Goal: Transaction & Acquisition: Purchase product/service

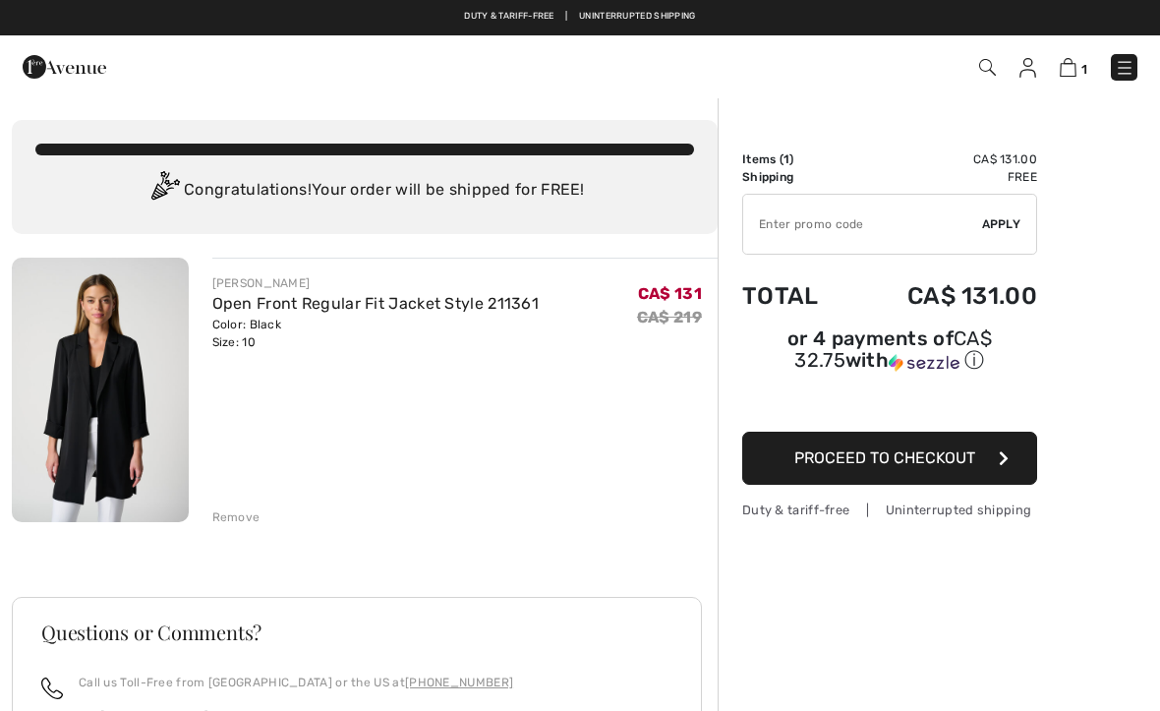
click at [1130, 161] on div "Order Summary Details Items ( 1 ) CA$ 131.00 Promo code CA$ 0.00 Shipping Free …" at bounding box center [939, 571] width 442 height 951
click at [196, 80] on div at bounding box center [246, 66] width 477 height 53
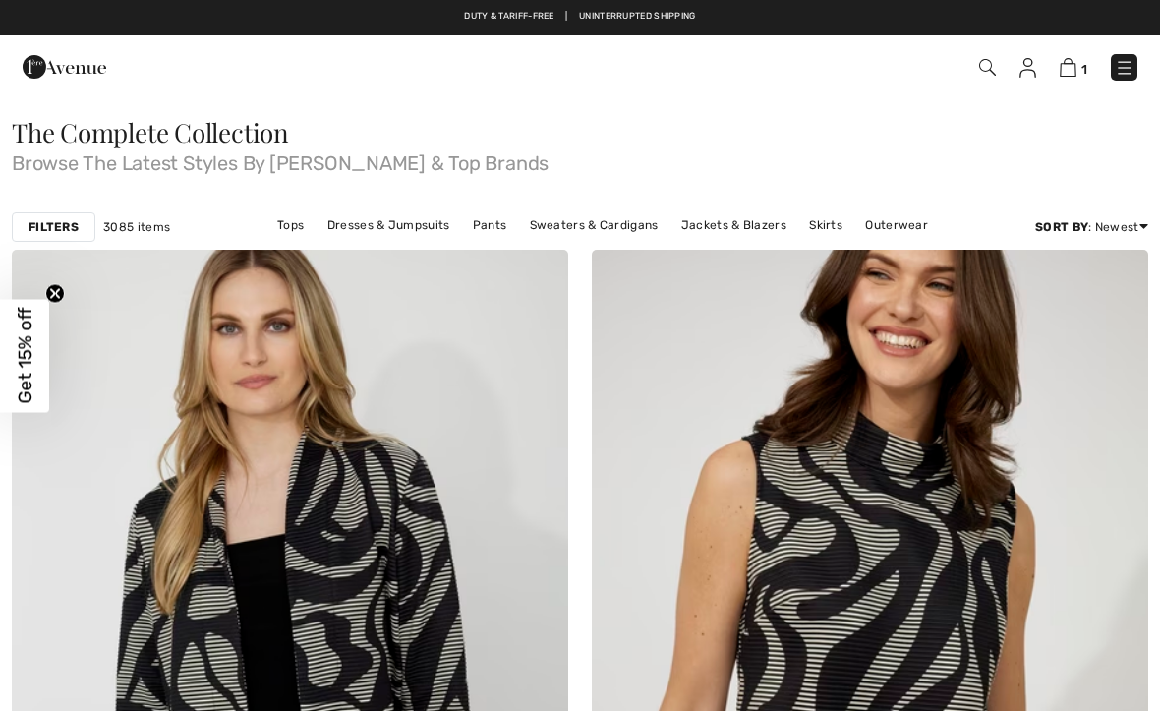
checkbox input "true"
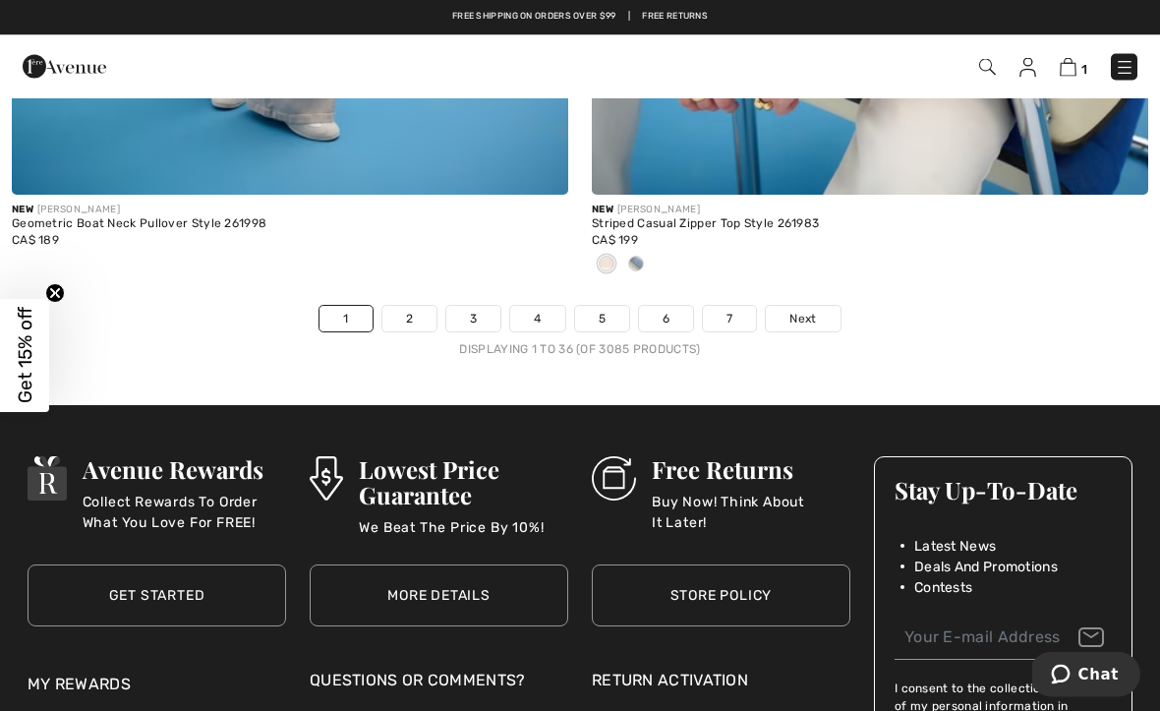
scroll to position [17004, 0]
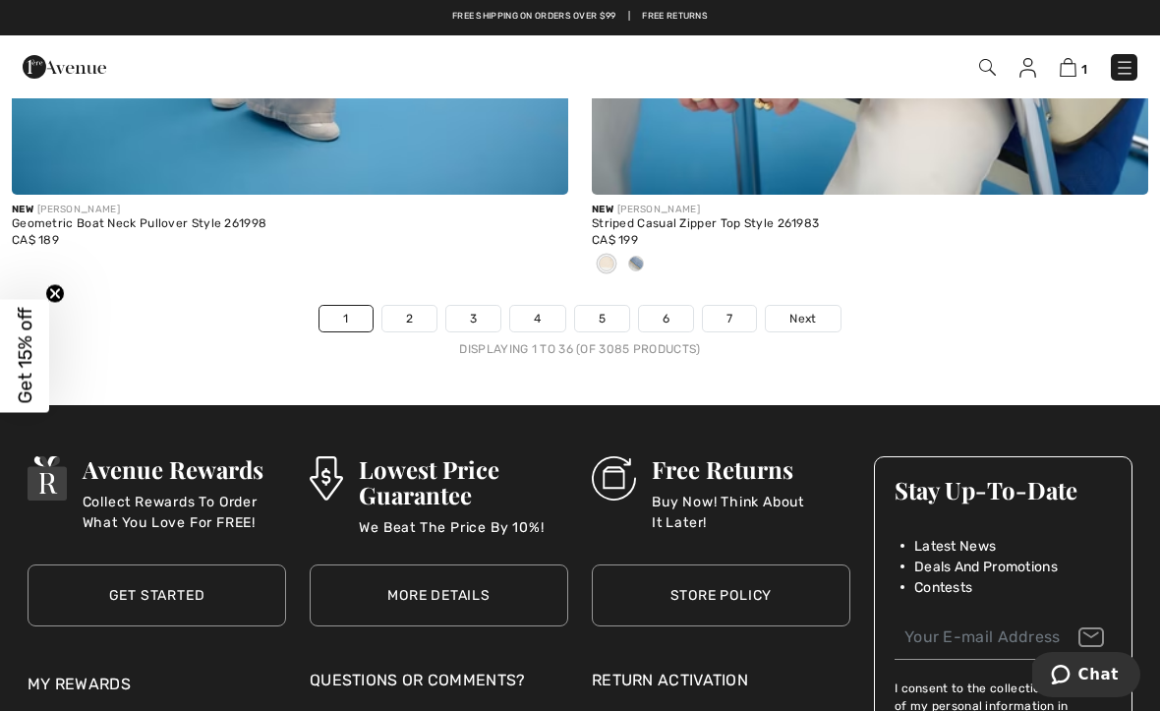
click at [813, 310] on span "Next" at bounding box center [802, 319] width 27 height 18
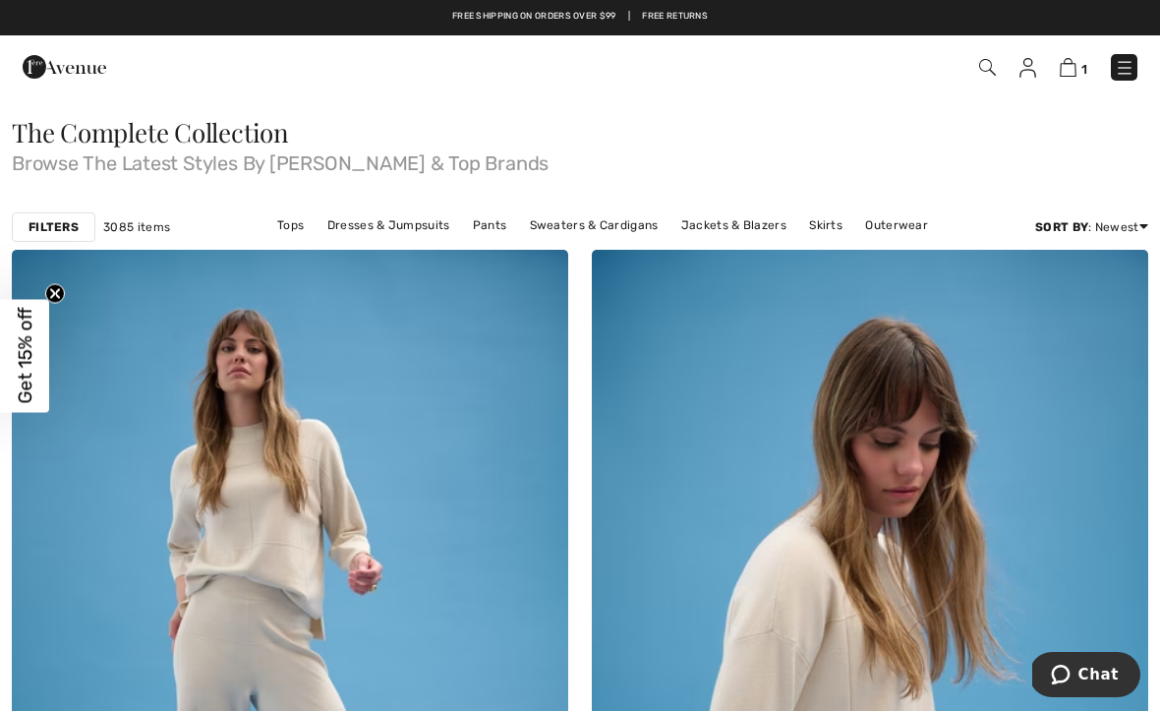
click at [1128, 78] on img at bounding box center [1125, 68] width 20 height 20
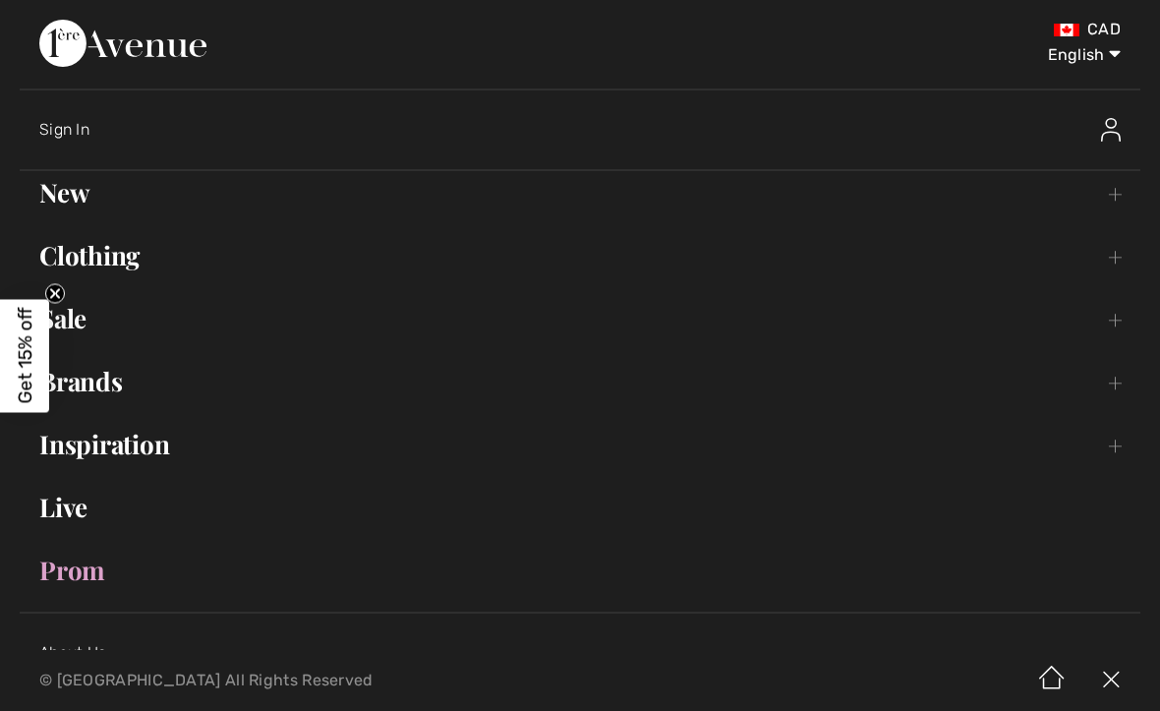
click at [73, 324] on link "Sale Toggle submenu" at bounding box center [580, 318] width 1121 height 43
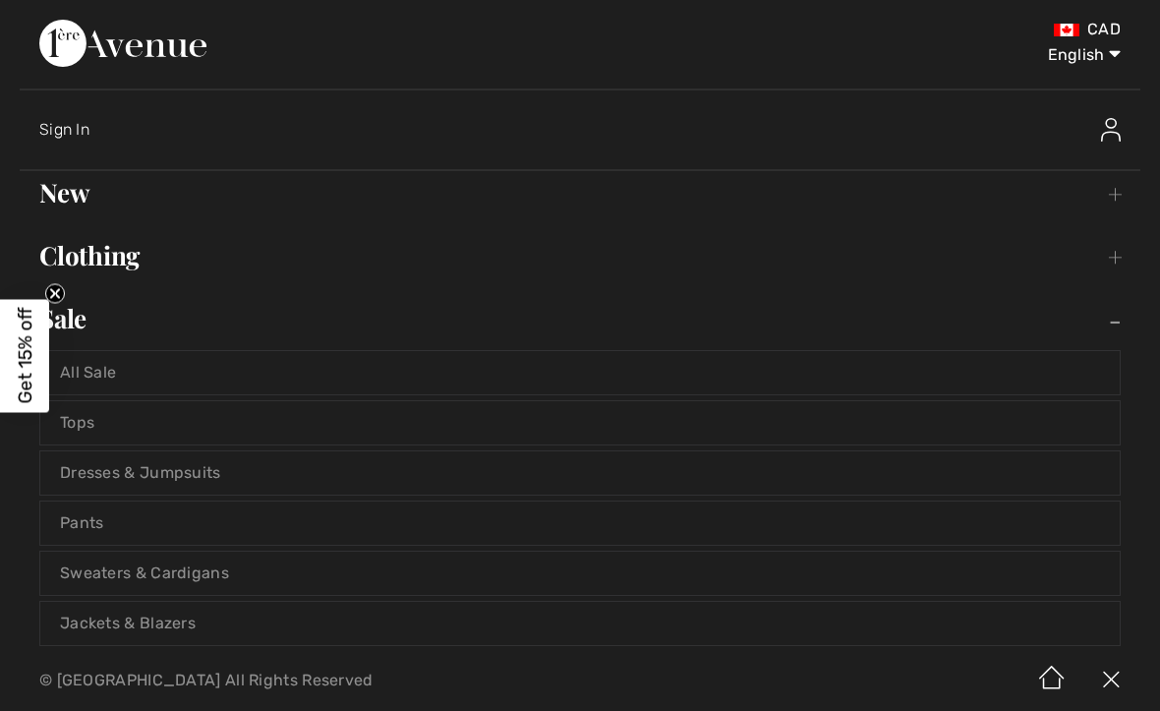
click at [155, 478] on link "Dresses & Jumpsuits" at bounding box center [579, 472] width 1079 height 43
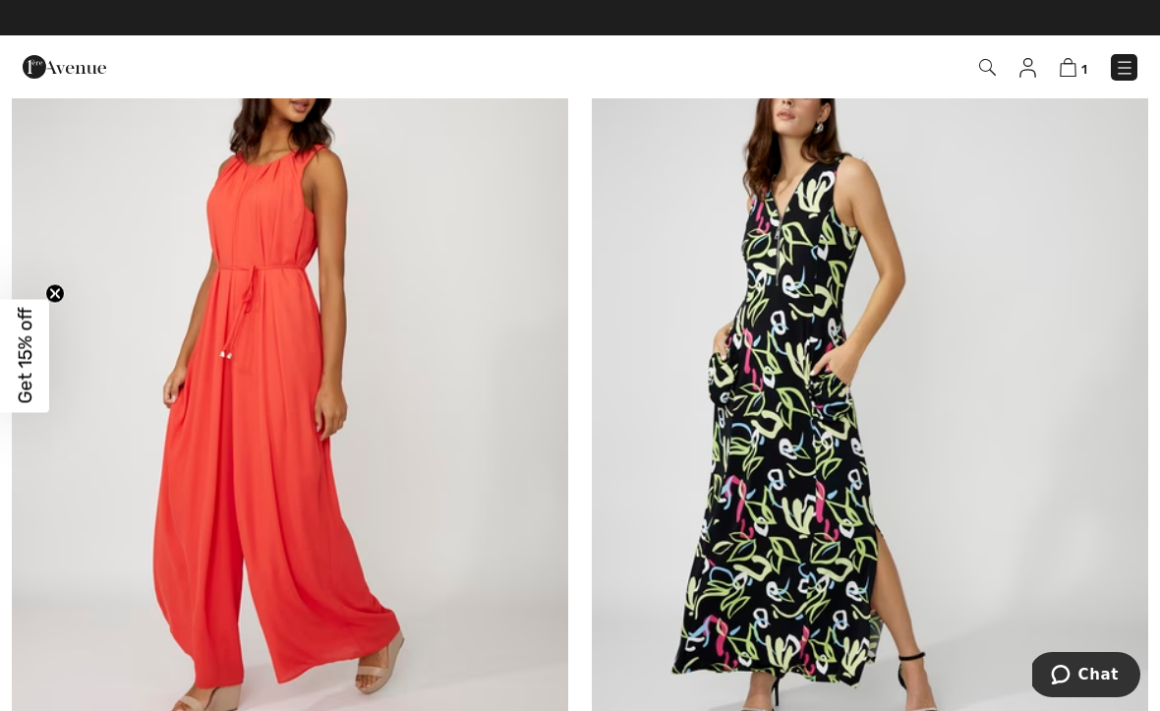
scroll to position [267, 0]
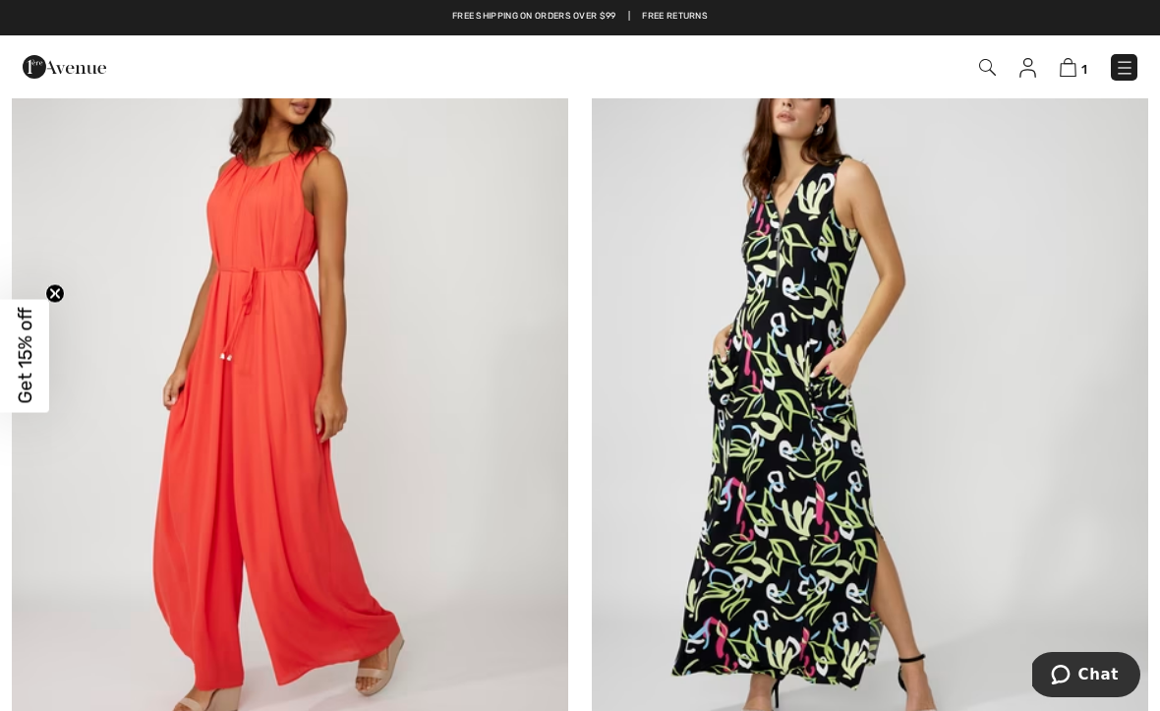
click at [833, 564] on img at bounding box center [870, 395] width 556 height 835
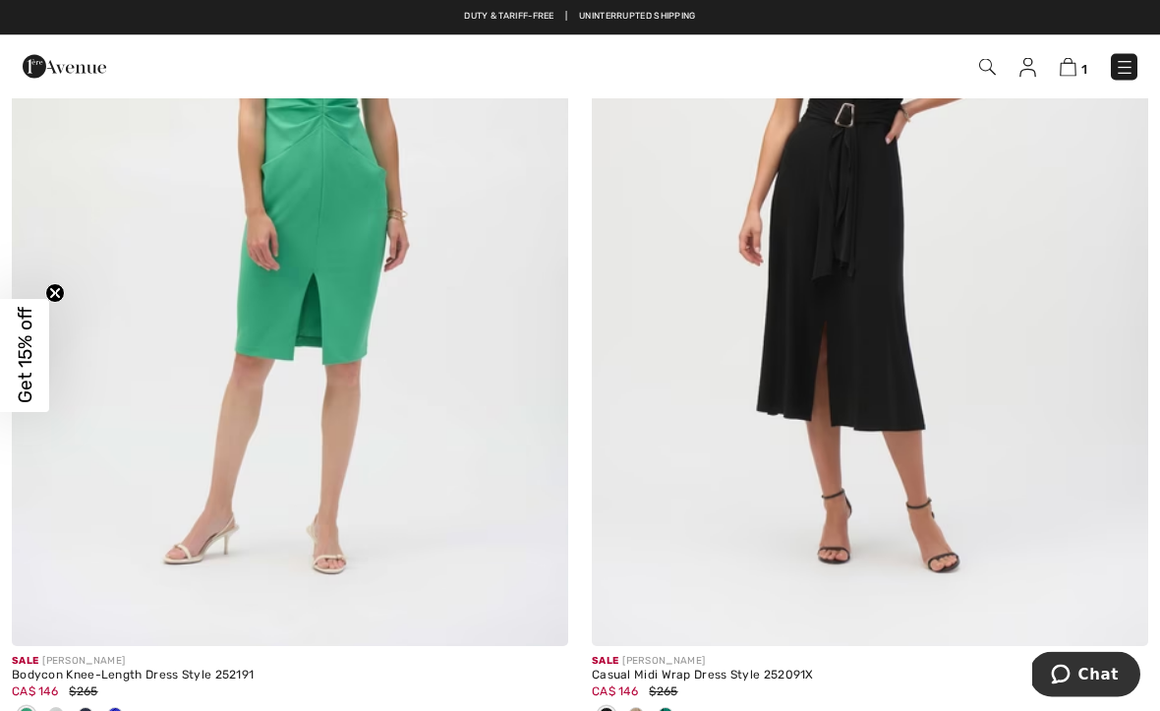
scroll to position [4180, 0]
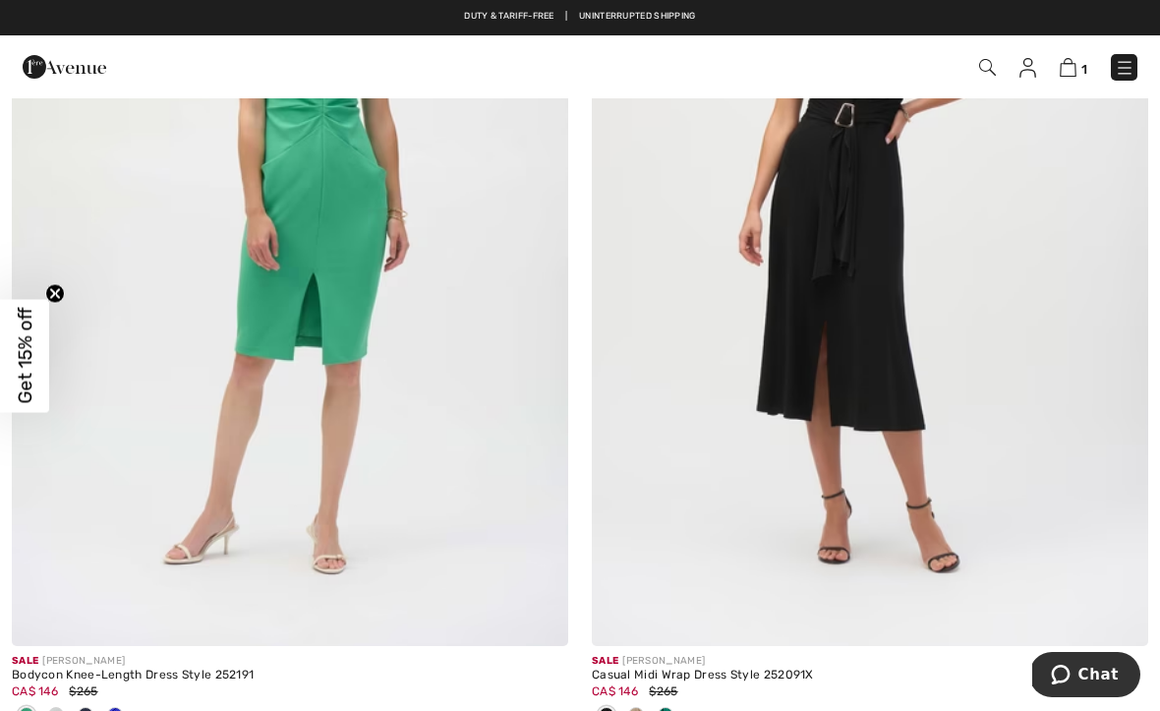
click at [116, 710] on span at bounding box center [115, 715] width 16 height 16
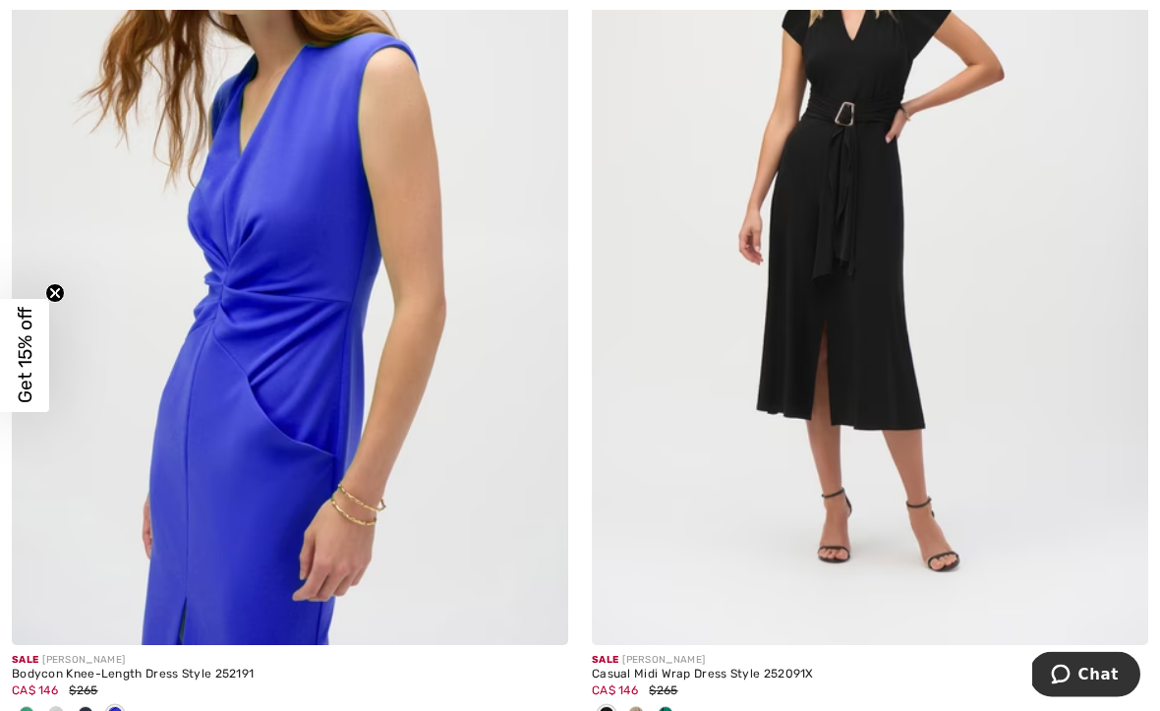
scroll to position [4181, 0]
click at [83, 707] on span at bounding box center [86, 714] width 16 height 16
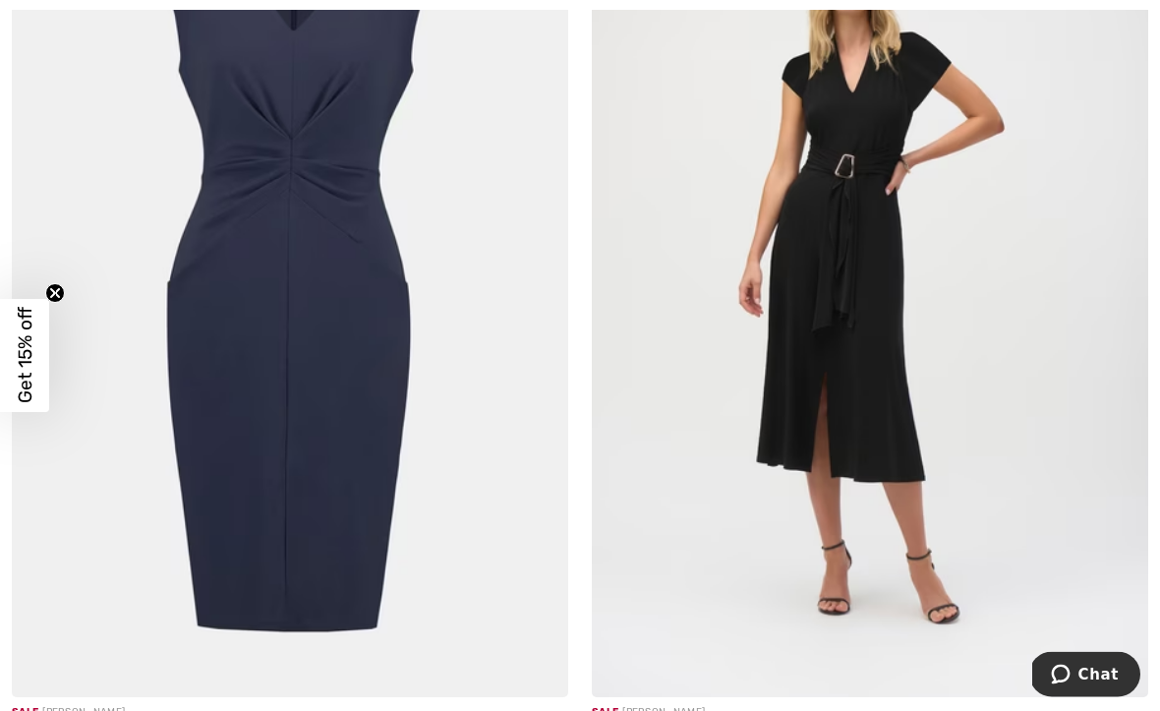
scroll to position [4158, 0]
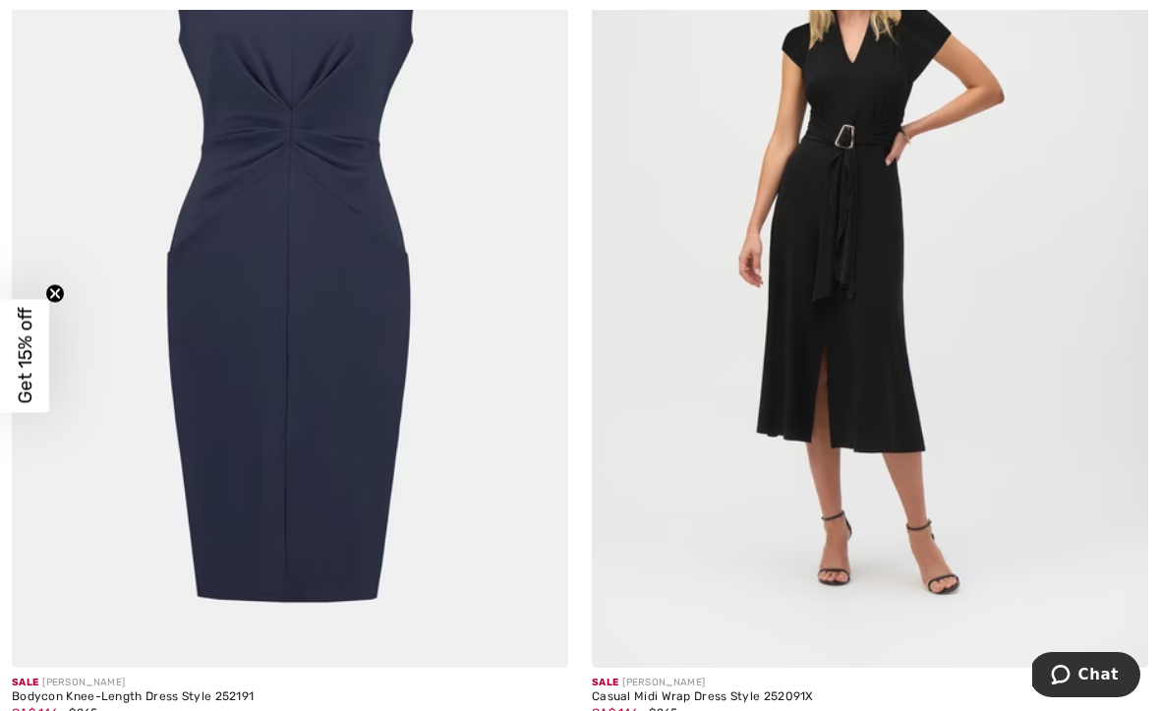
click at [880, 457] on img at bounding box center [870, 250] width 556 height 835
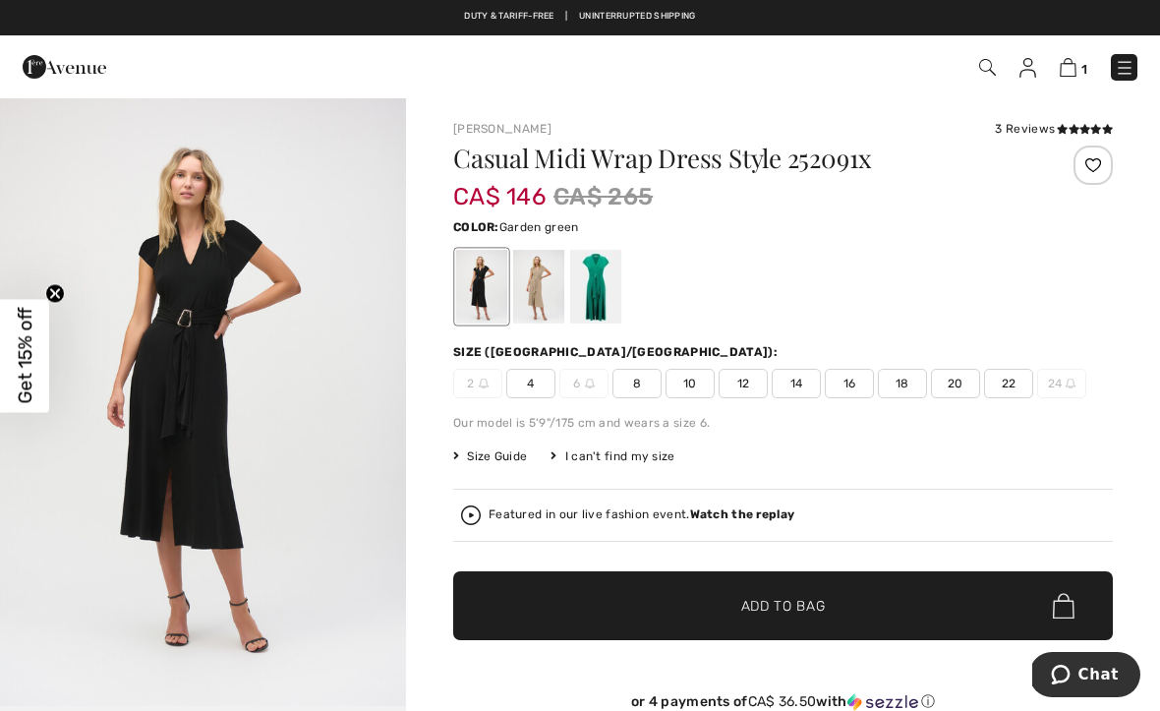
click at [607, 297] on div at bounding box center [595, 287] width 51 height 74
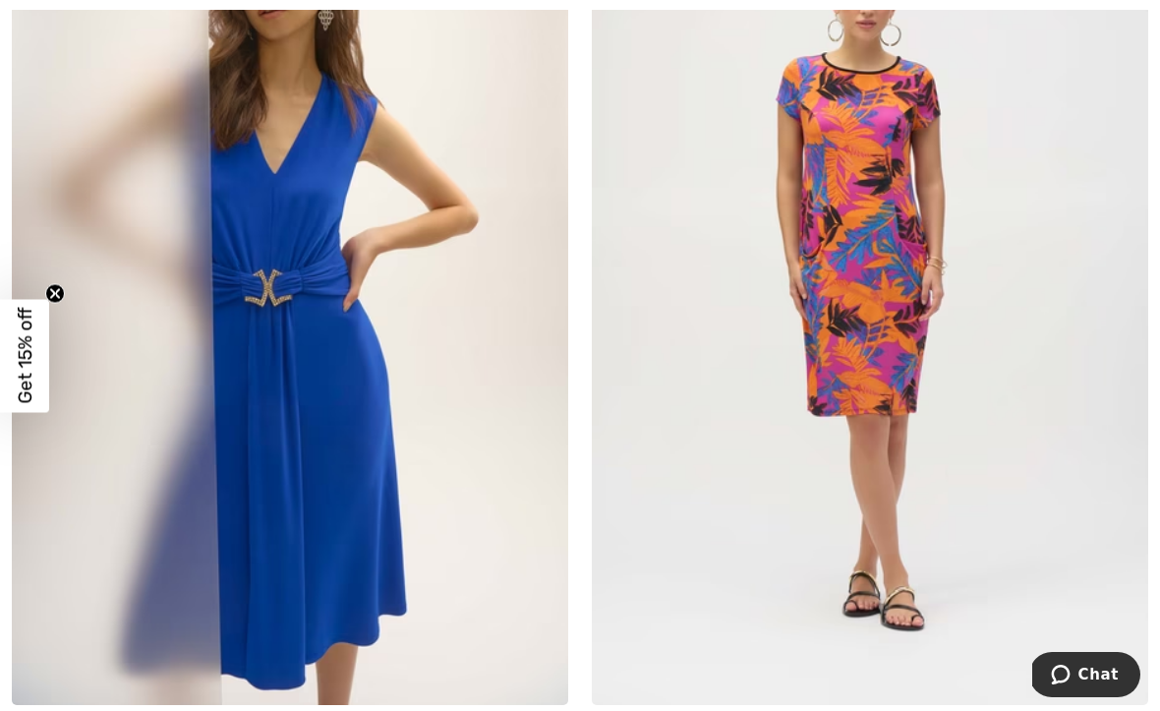
scroll to position [6192, 0]
click at [39, 326] on span "Get 15% off" at bounding box center [24, 355] width 49 height 113
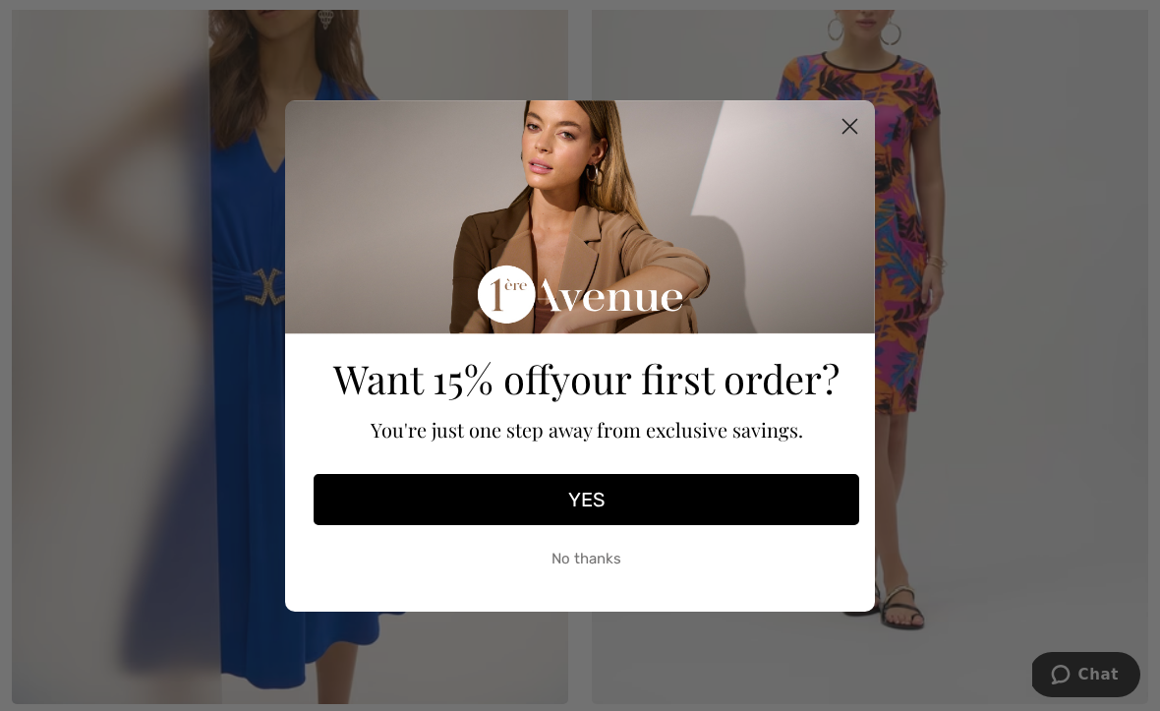
click at [841, 142] on circle "Close dialog" at bounding box center [850, 125] width 32 height 32
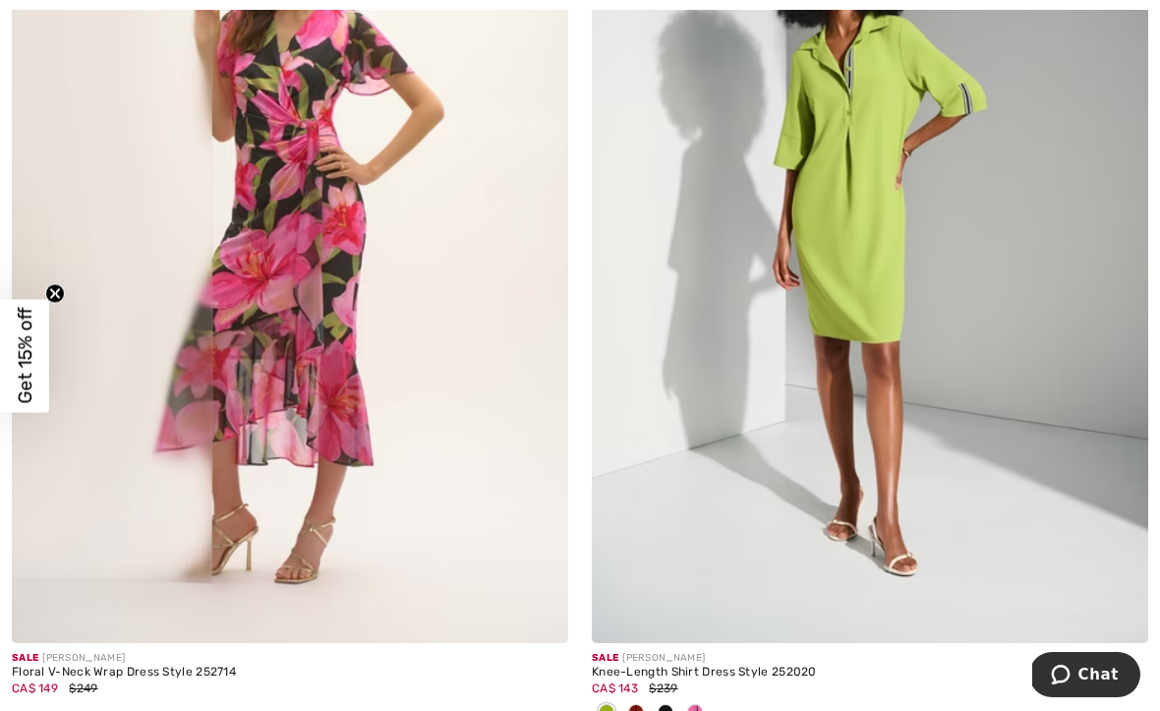
scroll to position [14894, 0]
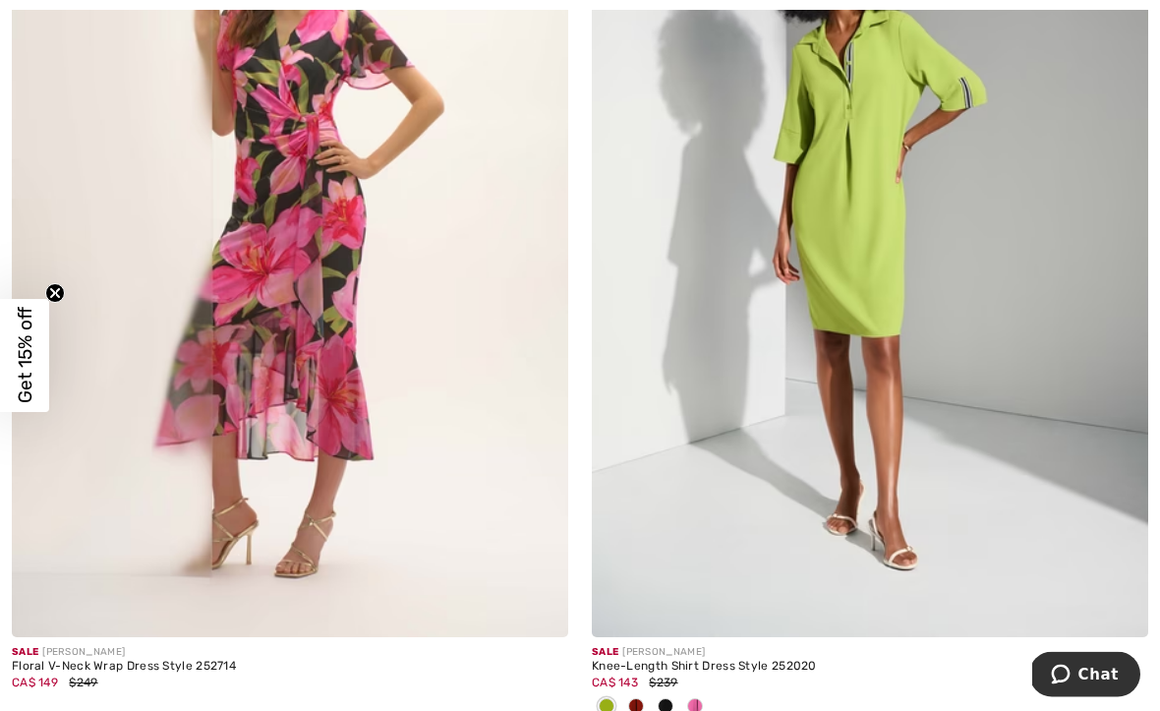
click at [670, 701] on div at bounding box center [665, 708] width 29 height 32
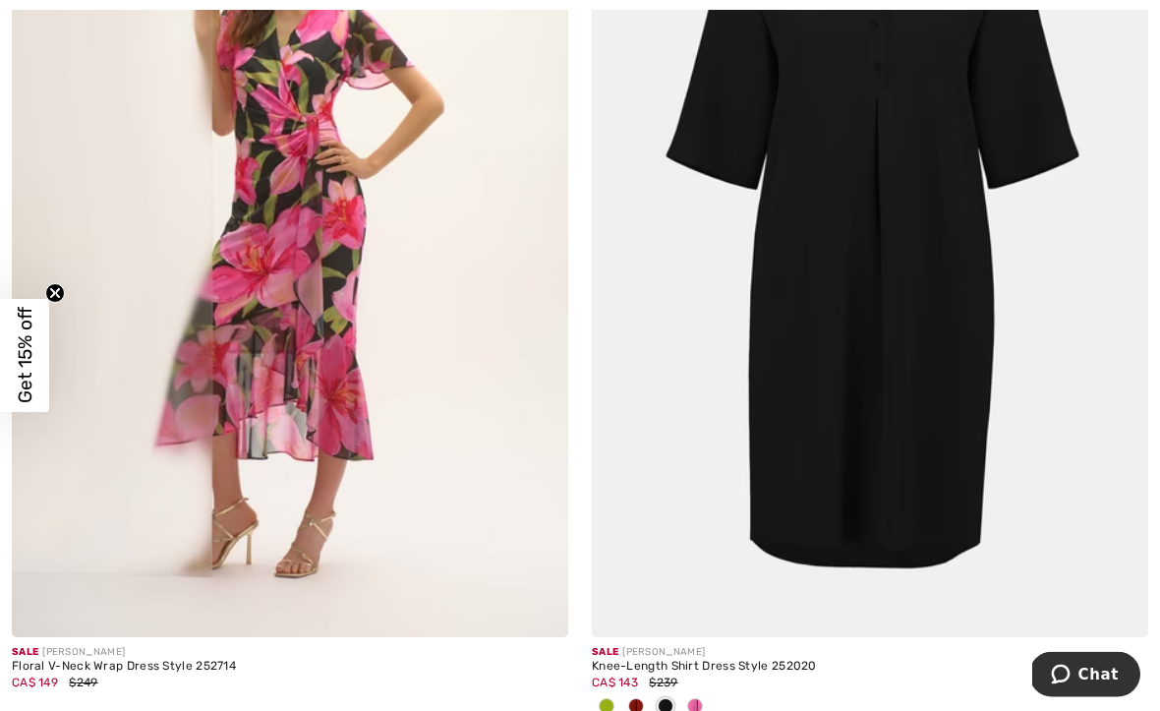
scroll to position [14895, 0]
click at [636, 698] on span at bounding box center [636, 706] width 16 height 16
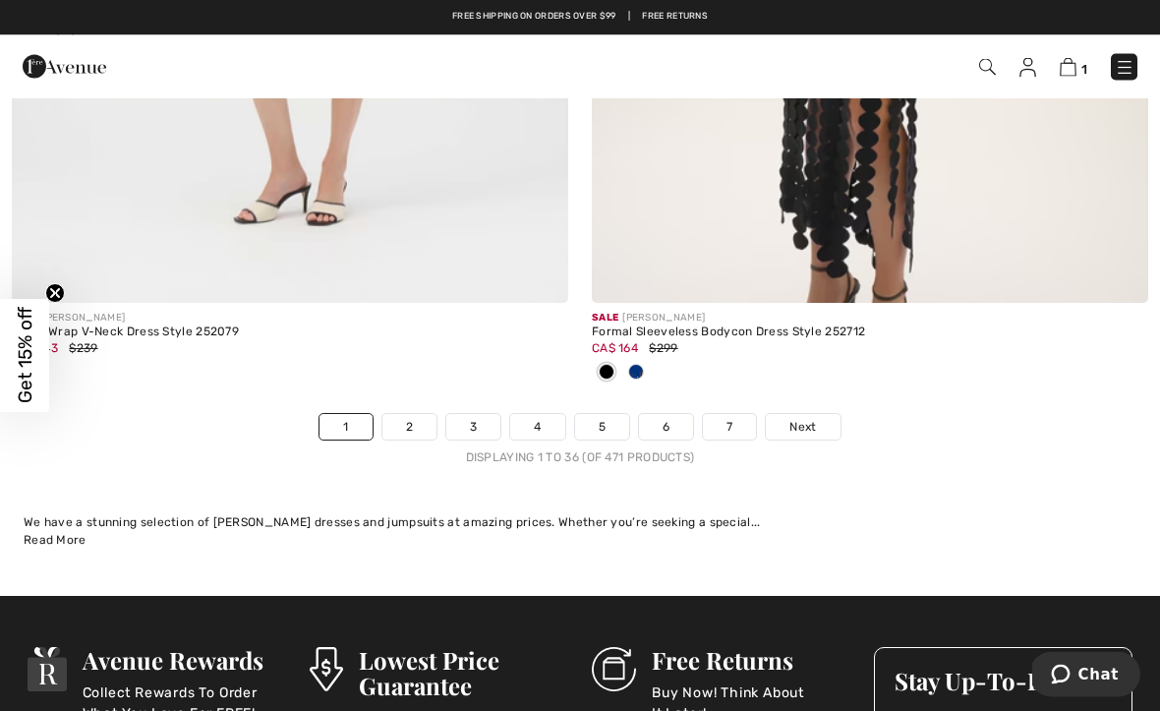
scroll to position [17076, 0]
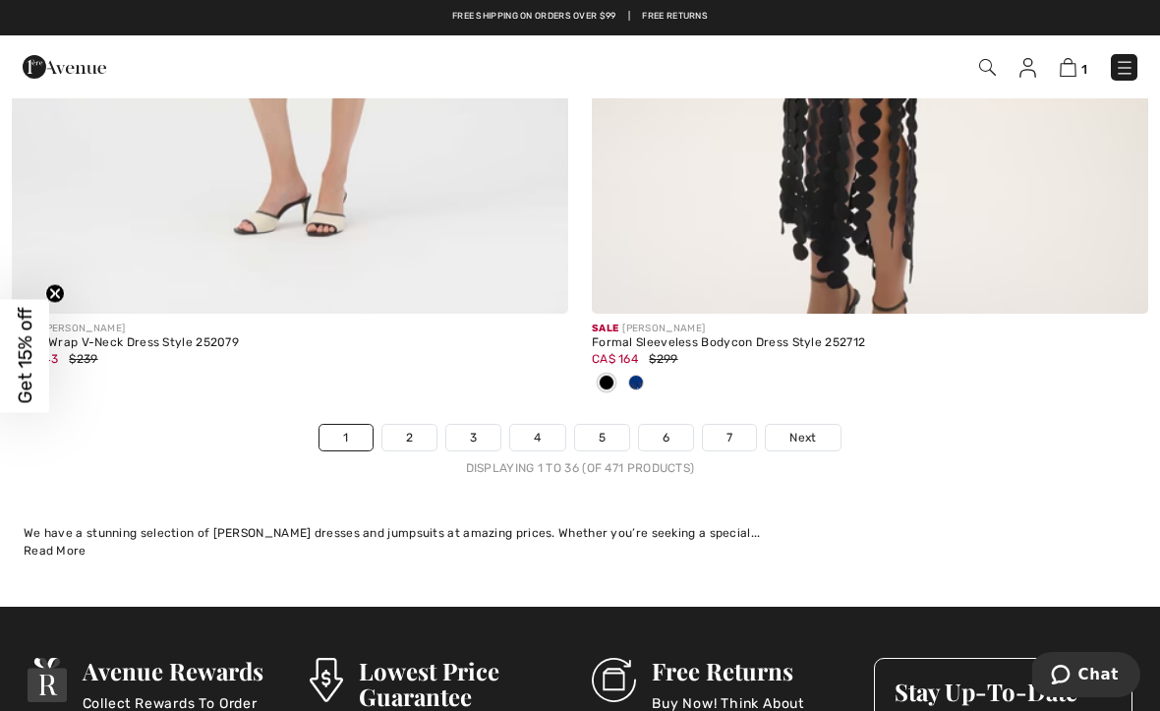
click at [822, 432] on link "Next" at bounding box center [803, 438] width 74 height 26
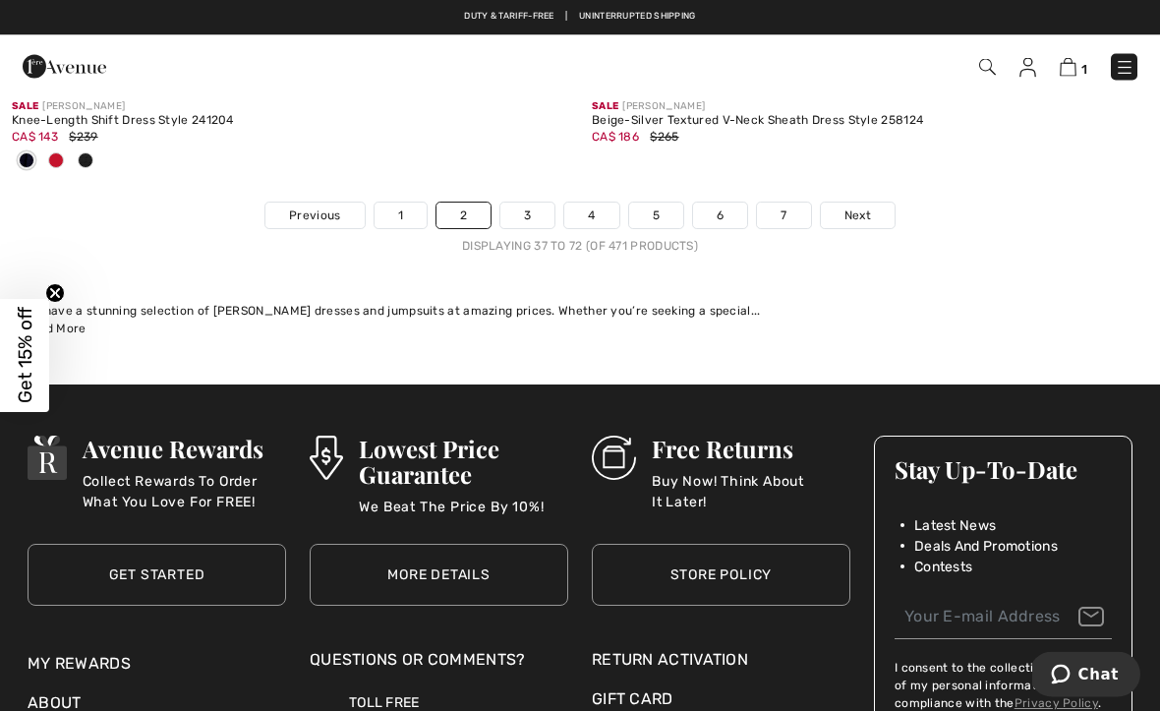
scroll to position [17006, 0]
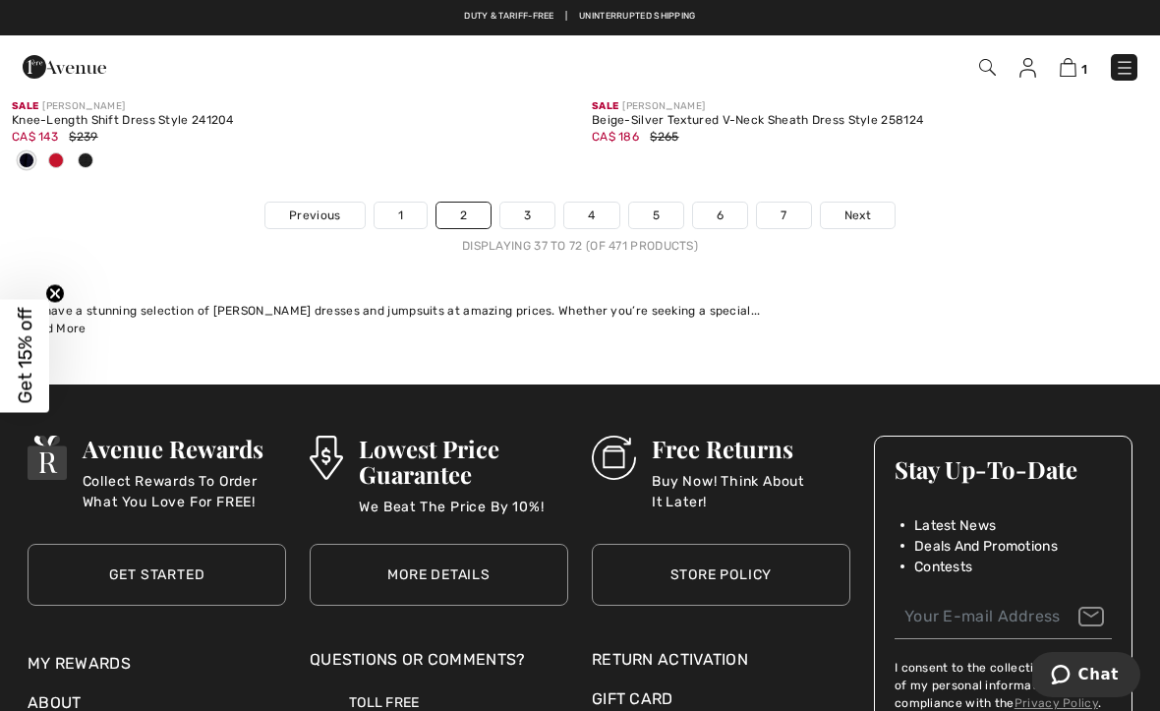
click at [850, 212] on link "Next" at bounding box center [858, 216] width 74 height 26
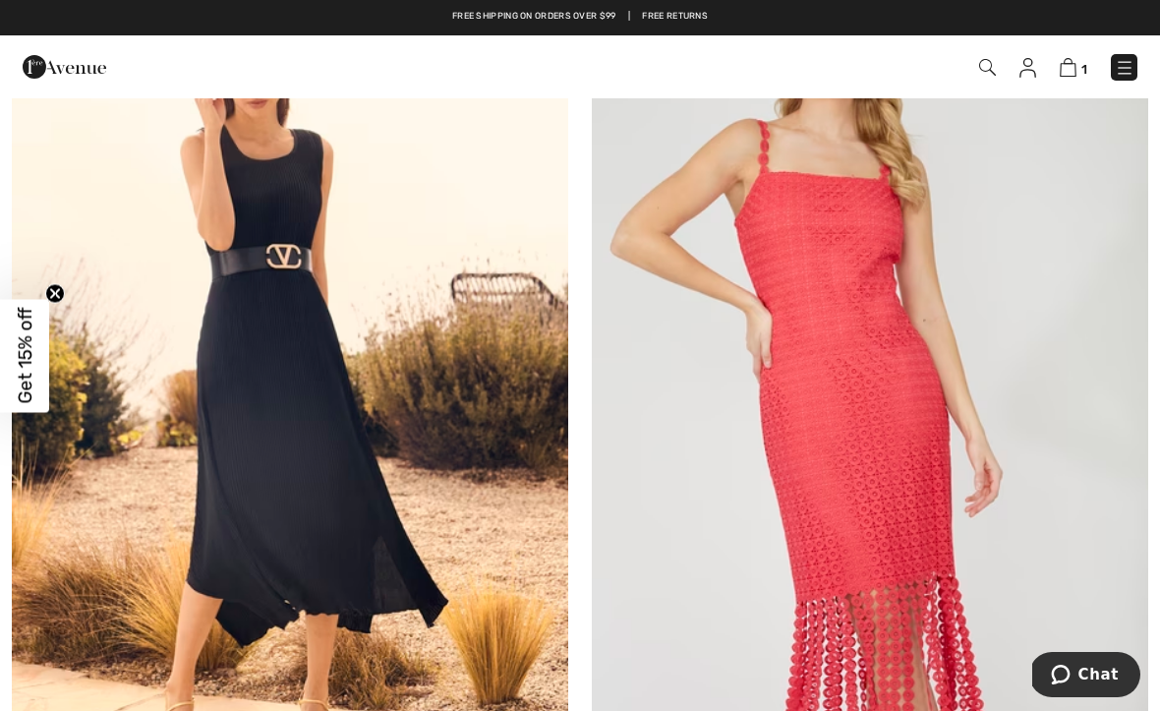
scroll to position [1170, 0]
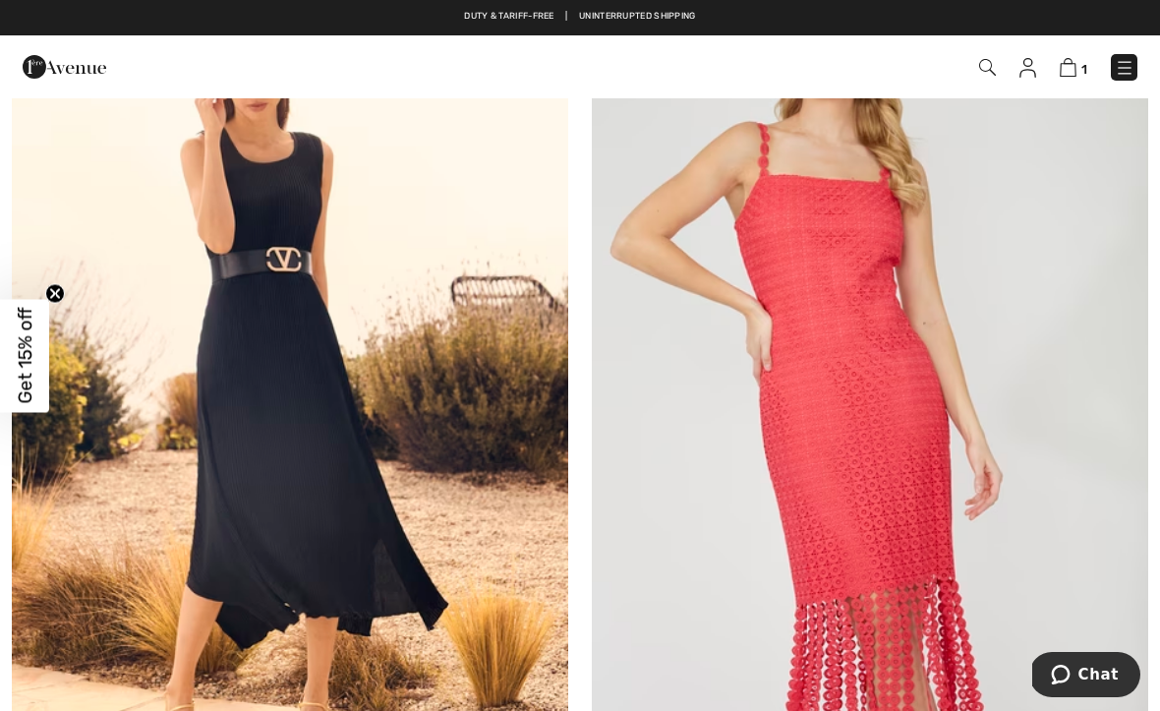
click at [247, 487] on img at bounding box center [290, 405] width 556 height 835
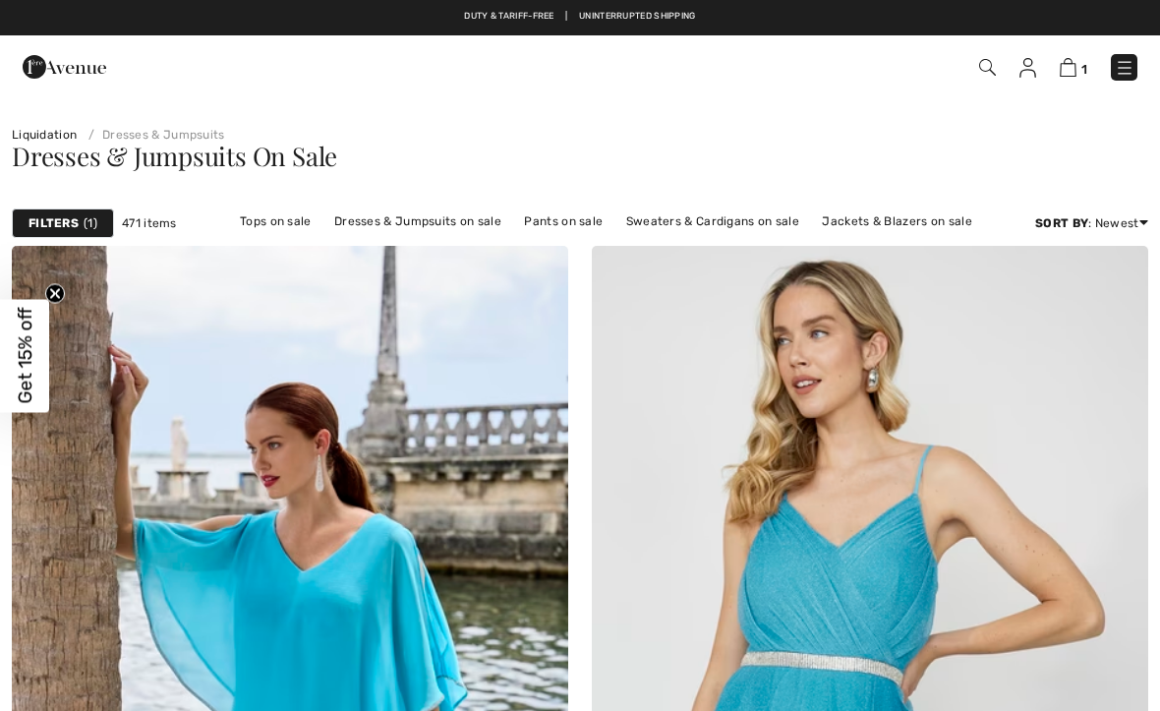
checkbox input "true"
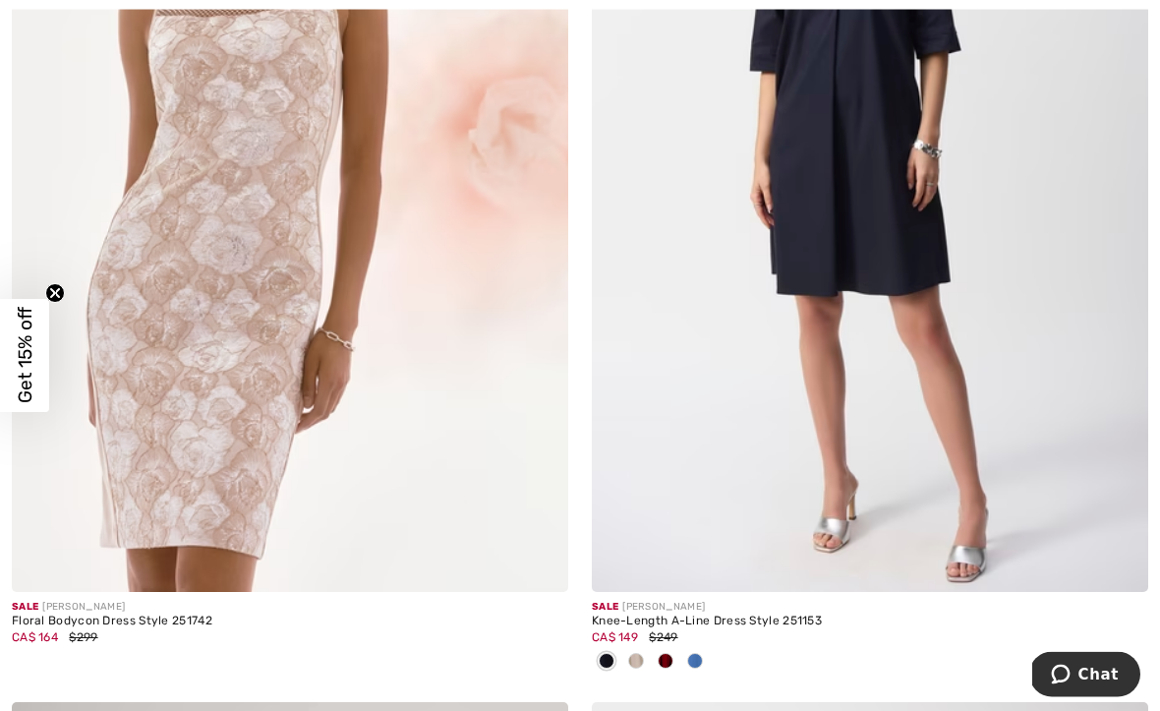
scroll to position [7217, 0]
click at [701, 661] on div at bounding box center [694, 662] width 29 height 32
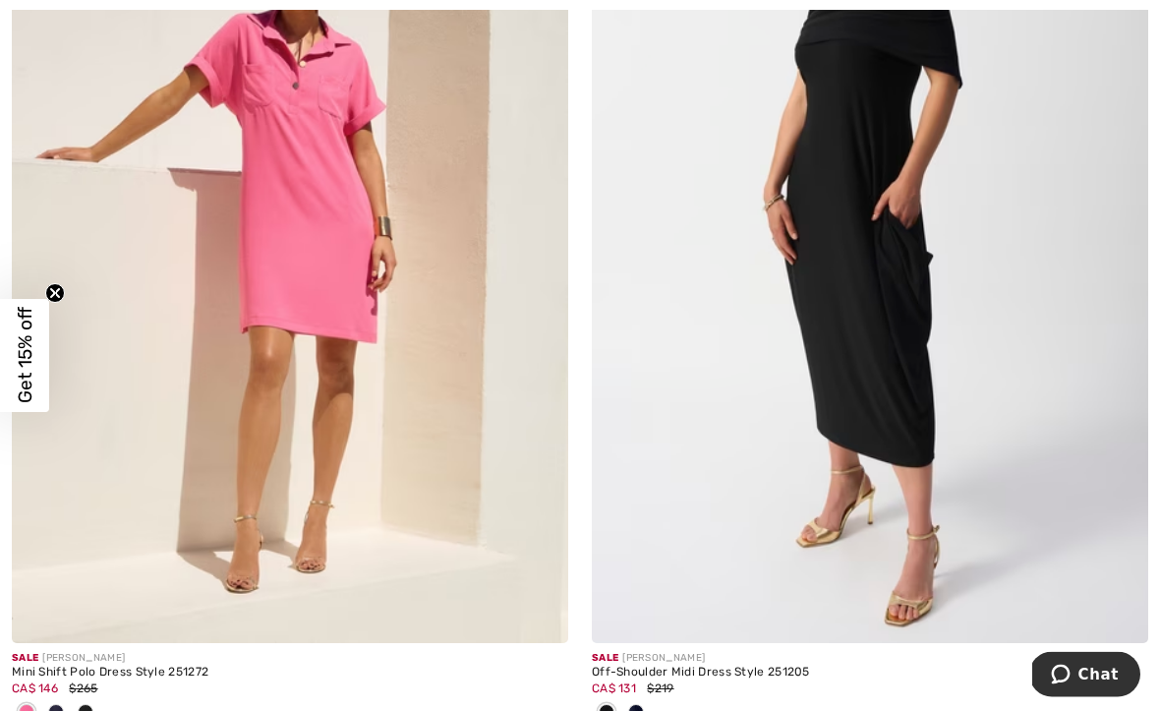
scroll to position [12121, 0]
click at [57, 705] on span at bounding box center [56, 712] width 16 height 16
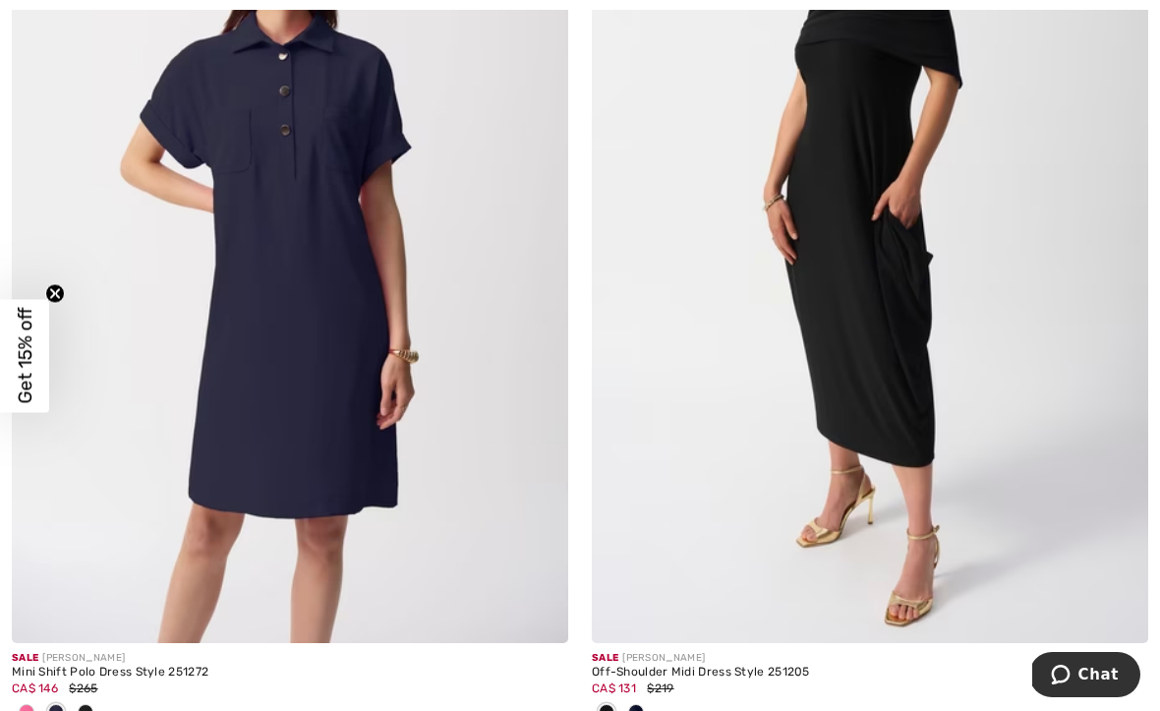
click at [87, 704] on span at bounding box center [86, 712] width 16 height 16
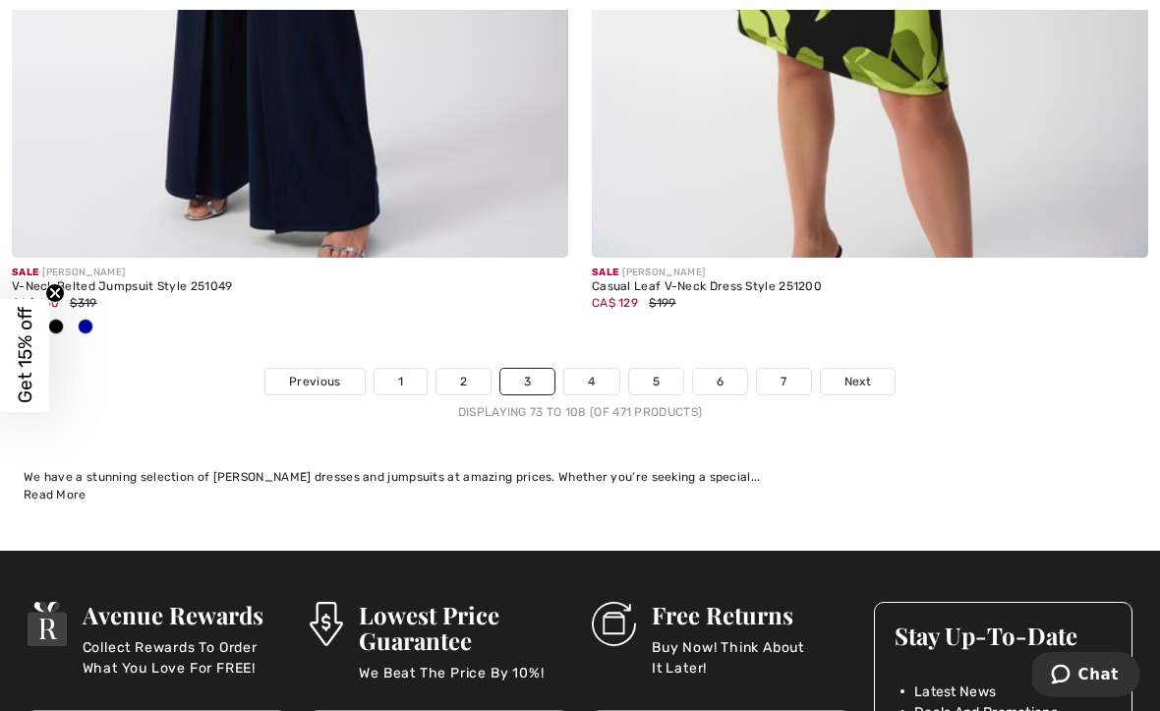
scroll to position [17247, 0]
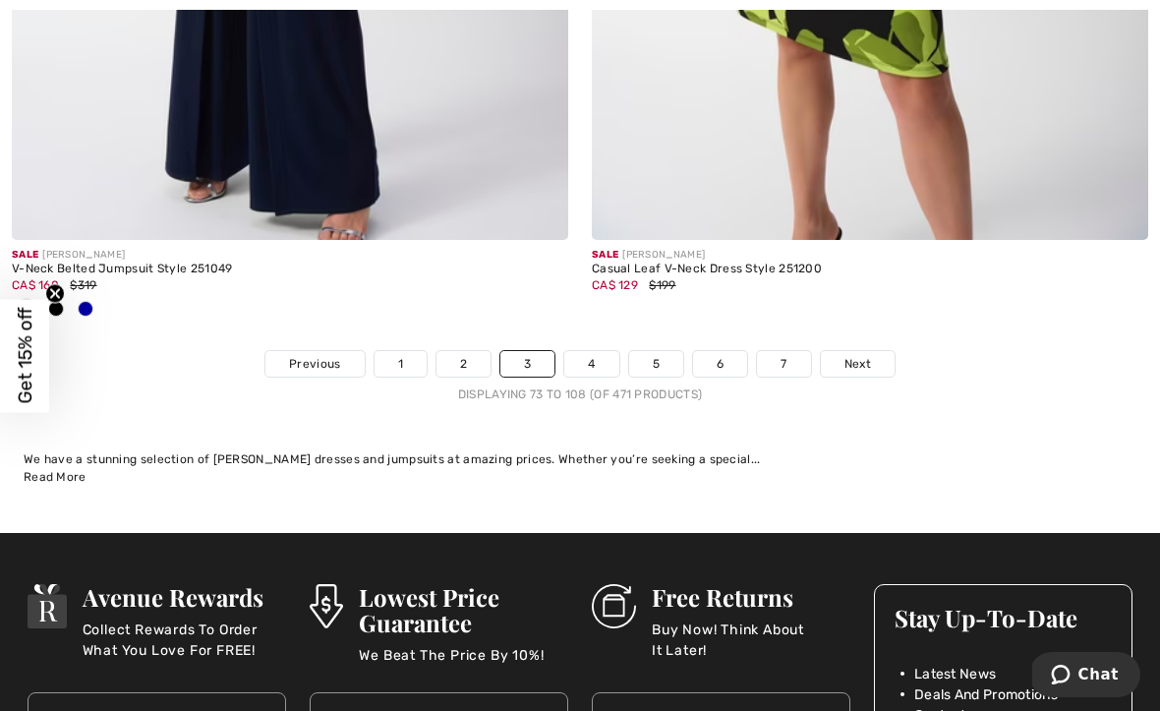
click at [855, 357] on span "Next" at bounding box center [857, 364] width 27 height 18
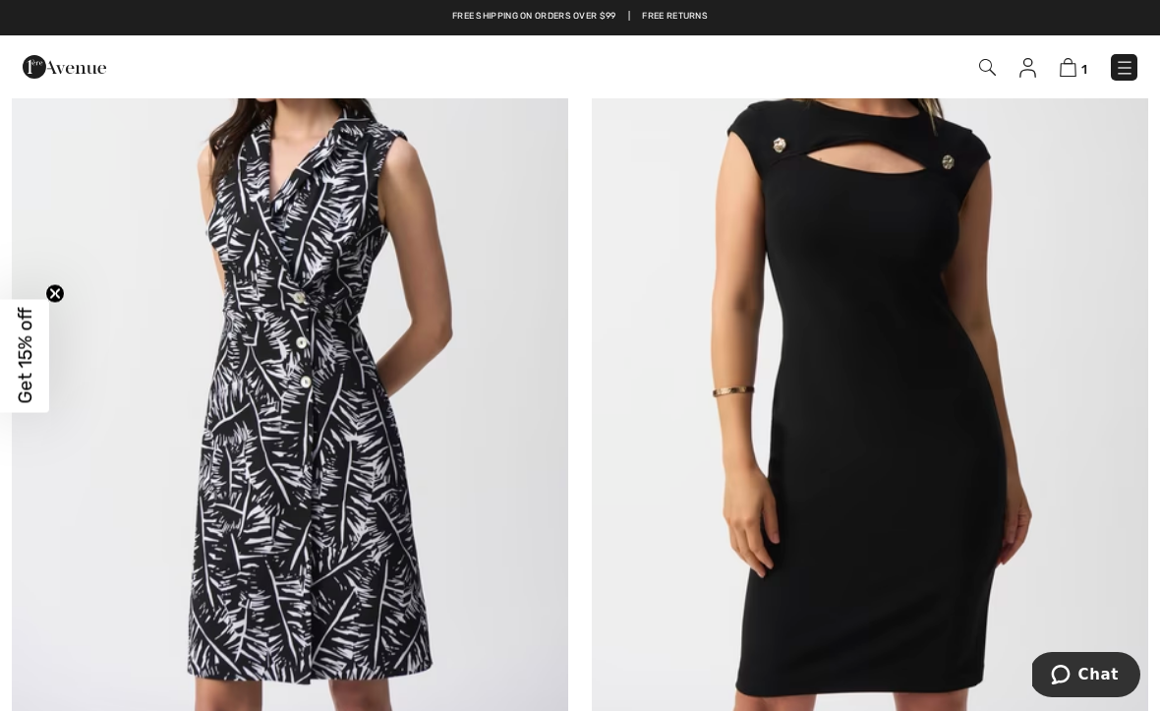
scroll to position [4032, 0]
click at [243, 557] on img at bounding box center [290, 311] width 556 height 835
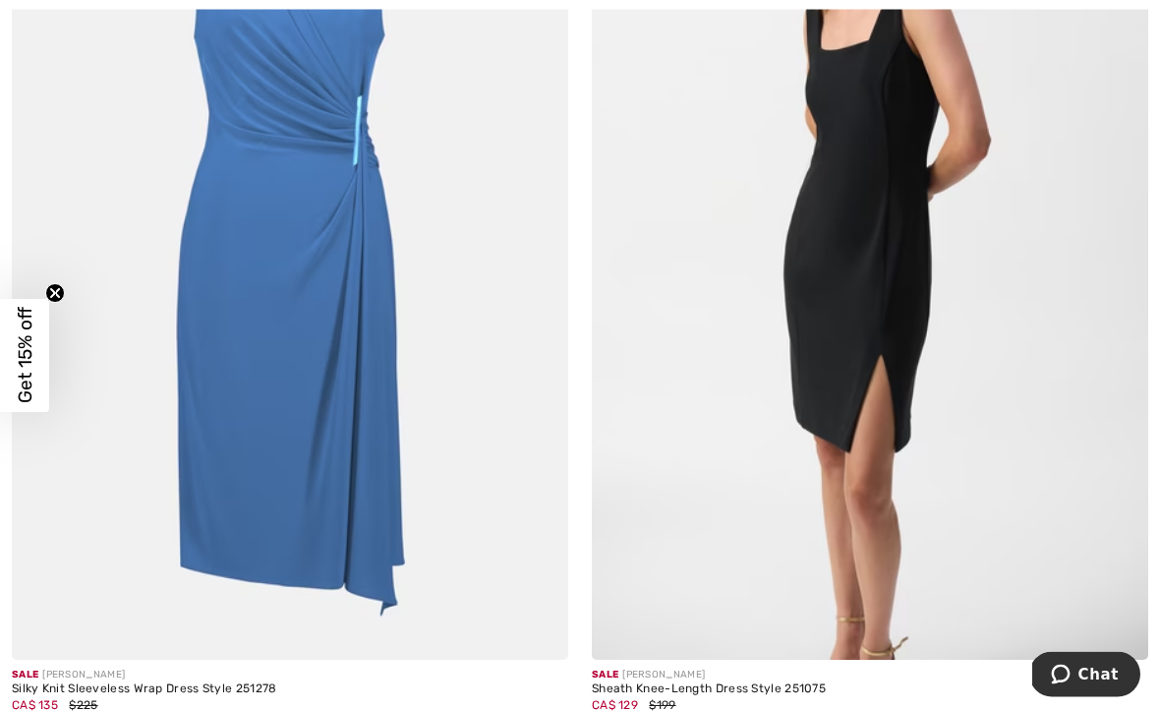
scroll to position [15590, 0]
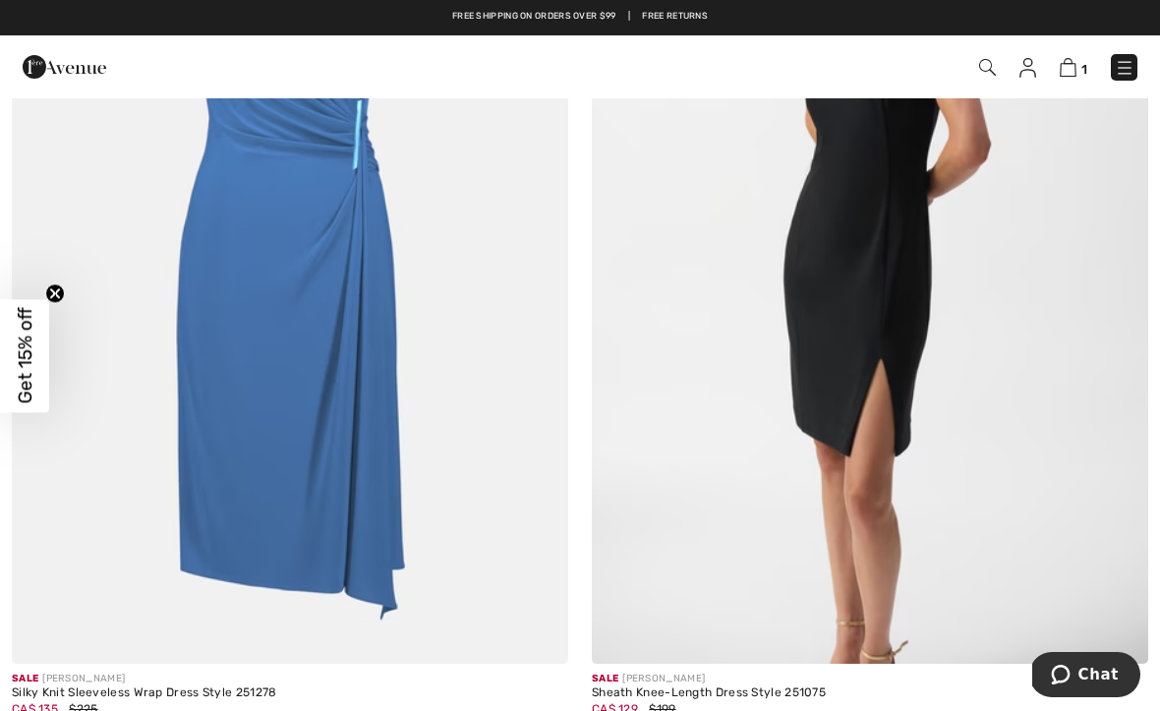
click at [897, 422] on img at bounding box center [870, 246] width 556 height 835
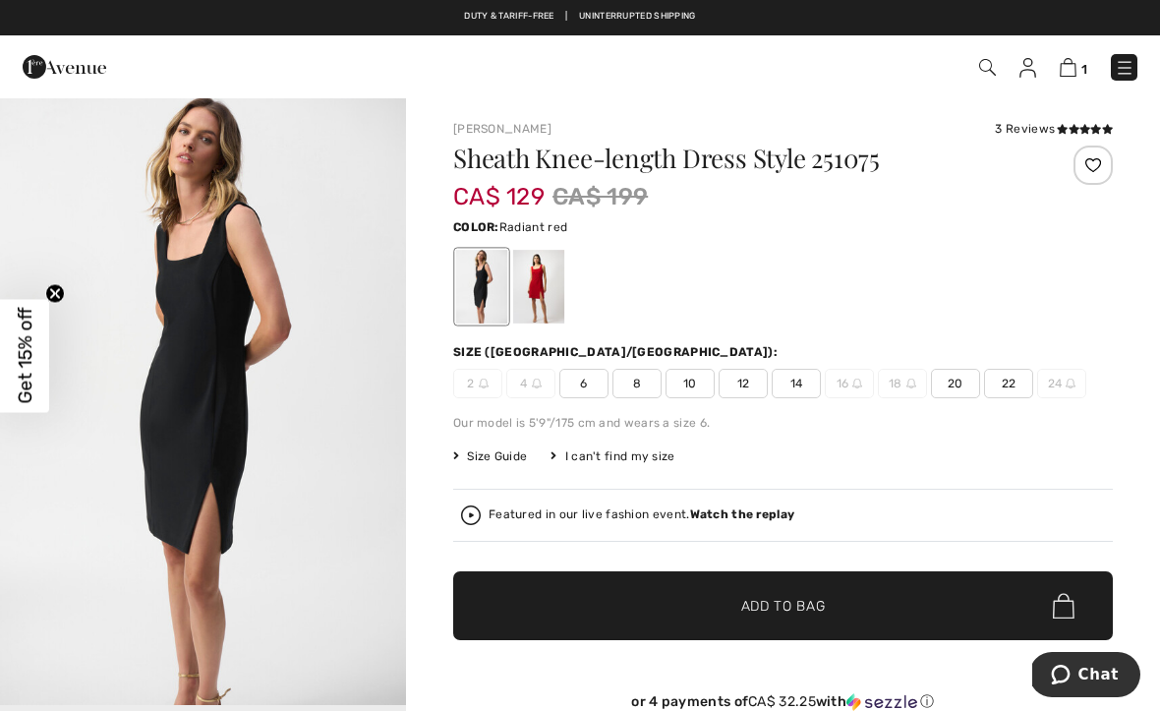
click at [553, 302] on div at bounding box center [538, 287] width 51 height 74
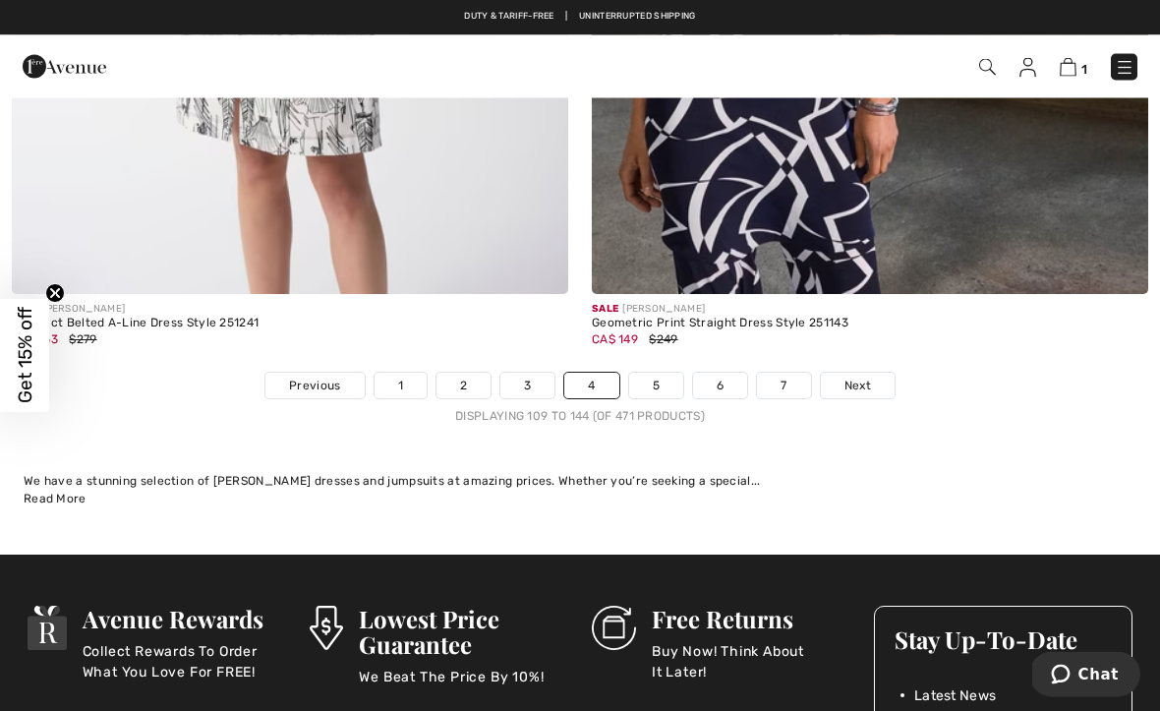
scroll to position [16901, 0]
click at [878, 378] on link "Next" at bounding box center [858, 386] width 74 height 26
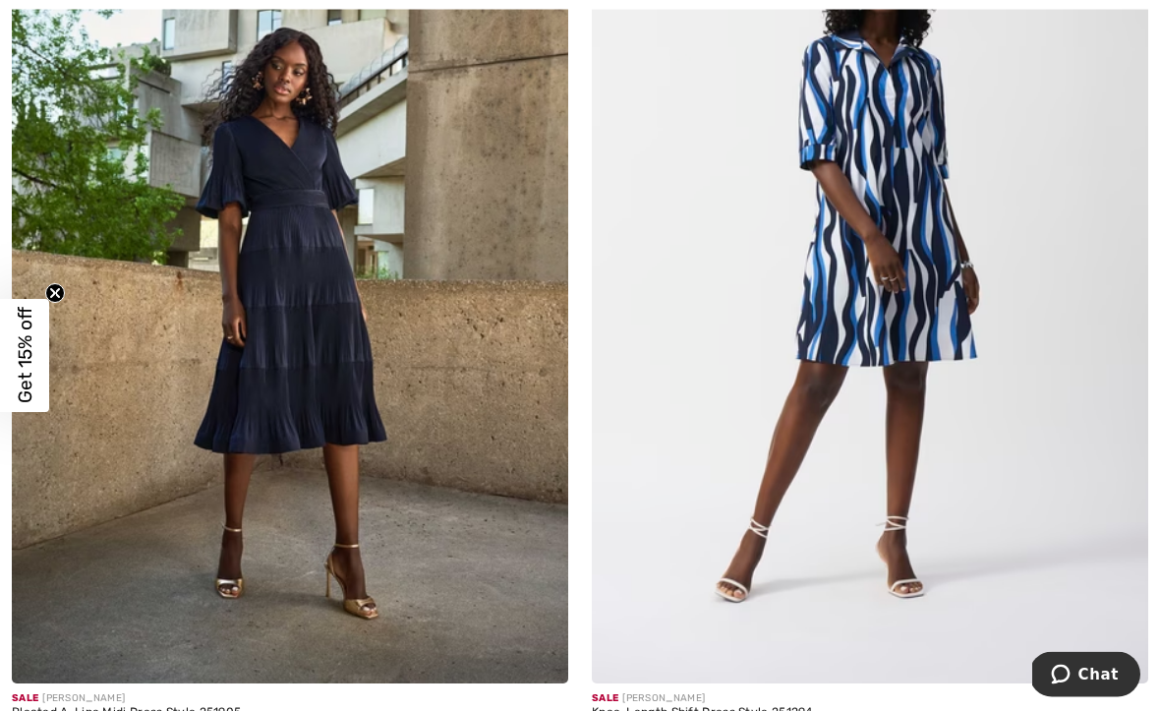
scroll to position [7125, 0]
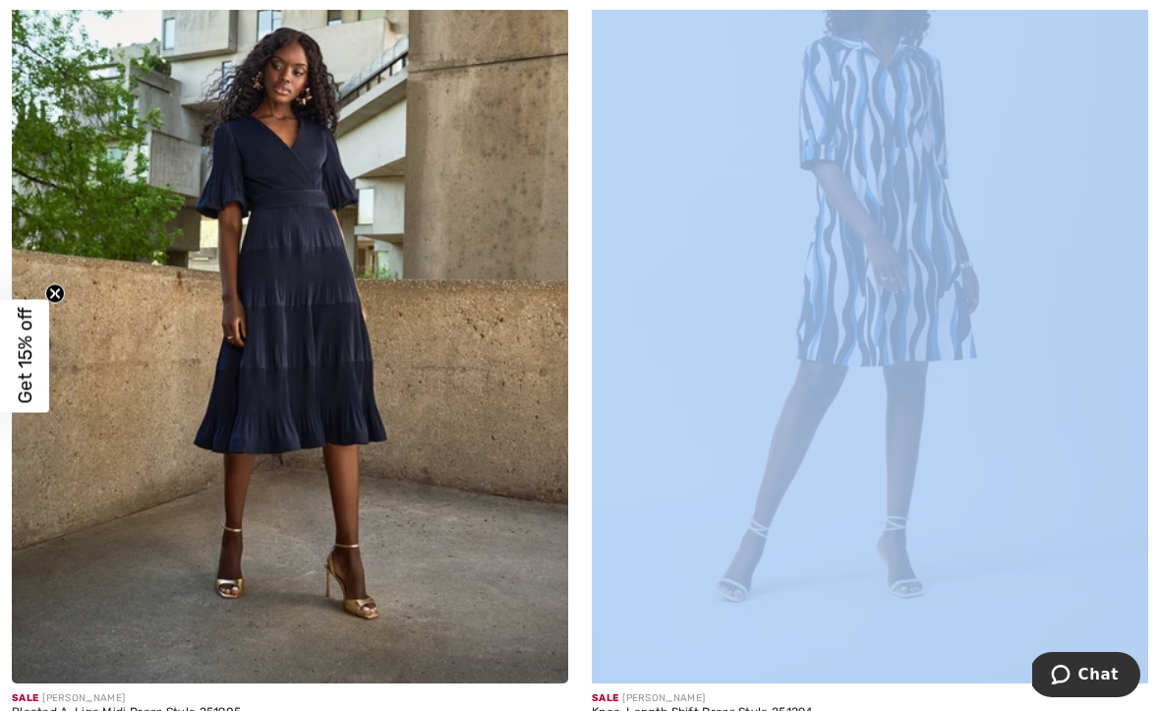
click at [1038, 342] on img at bounding box center [870, 266] width 556 height 835
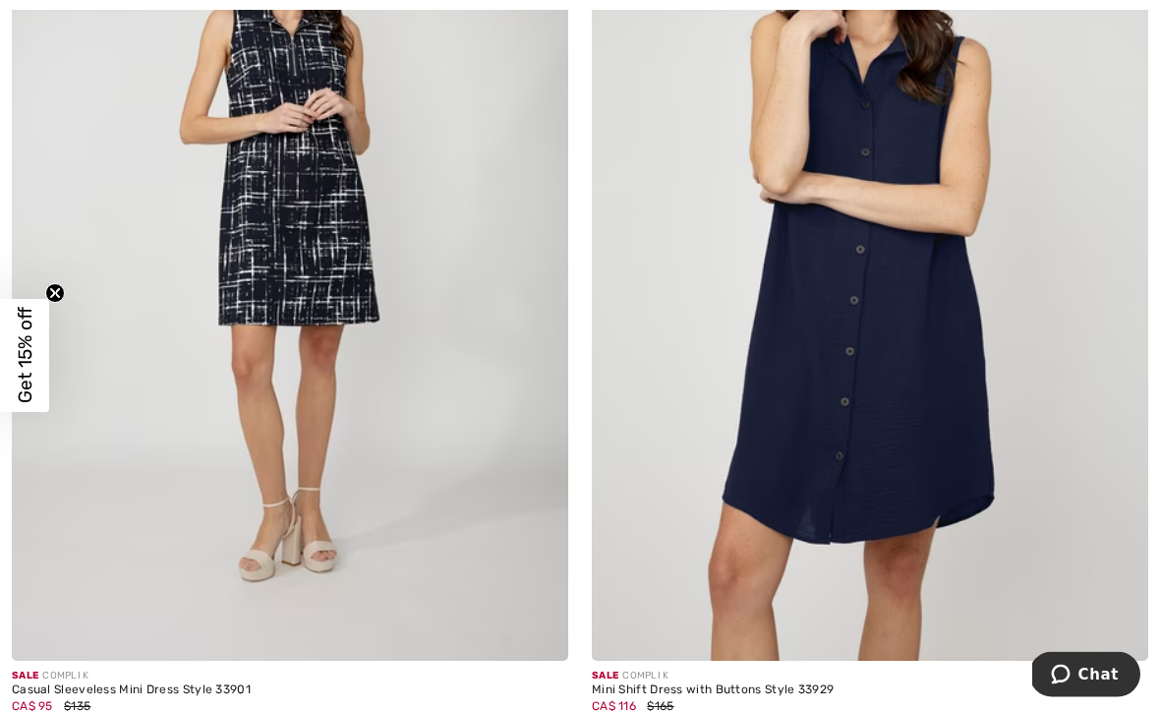
scroll to position [12886, 0]
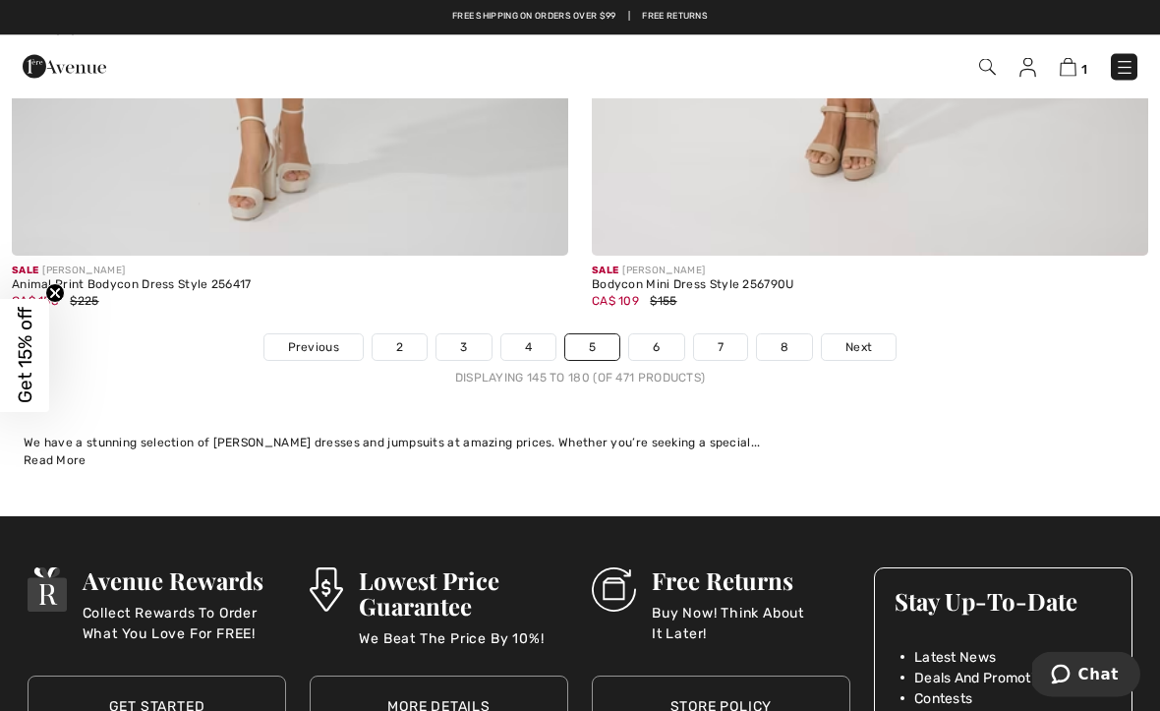
scroll to position [16971, 0]
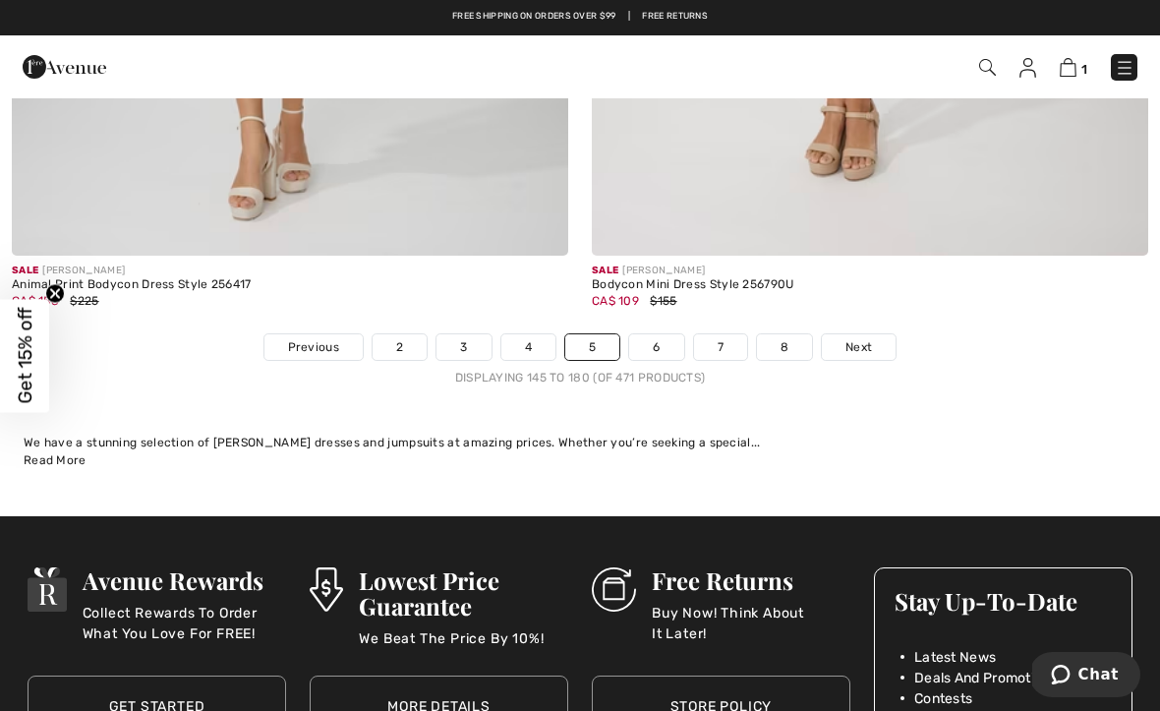
click at [865, 338] on span "Next" at bounding box center [858, 347] width 27 height 18
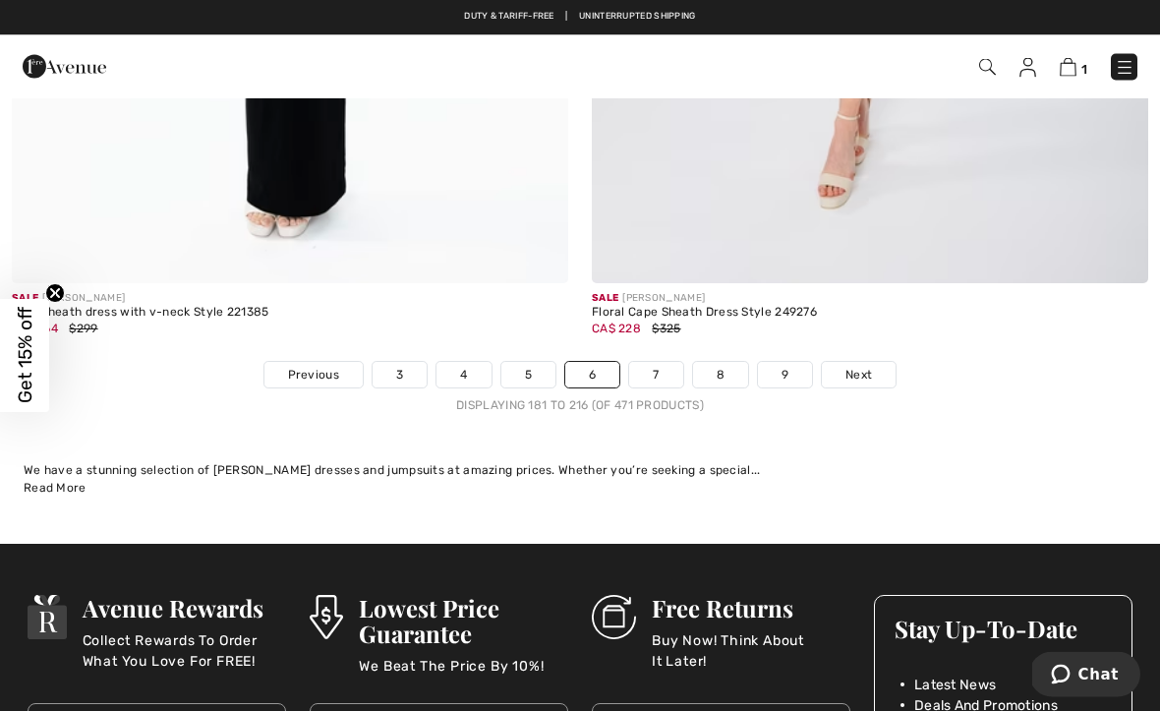
scroll to position [16749, 0]
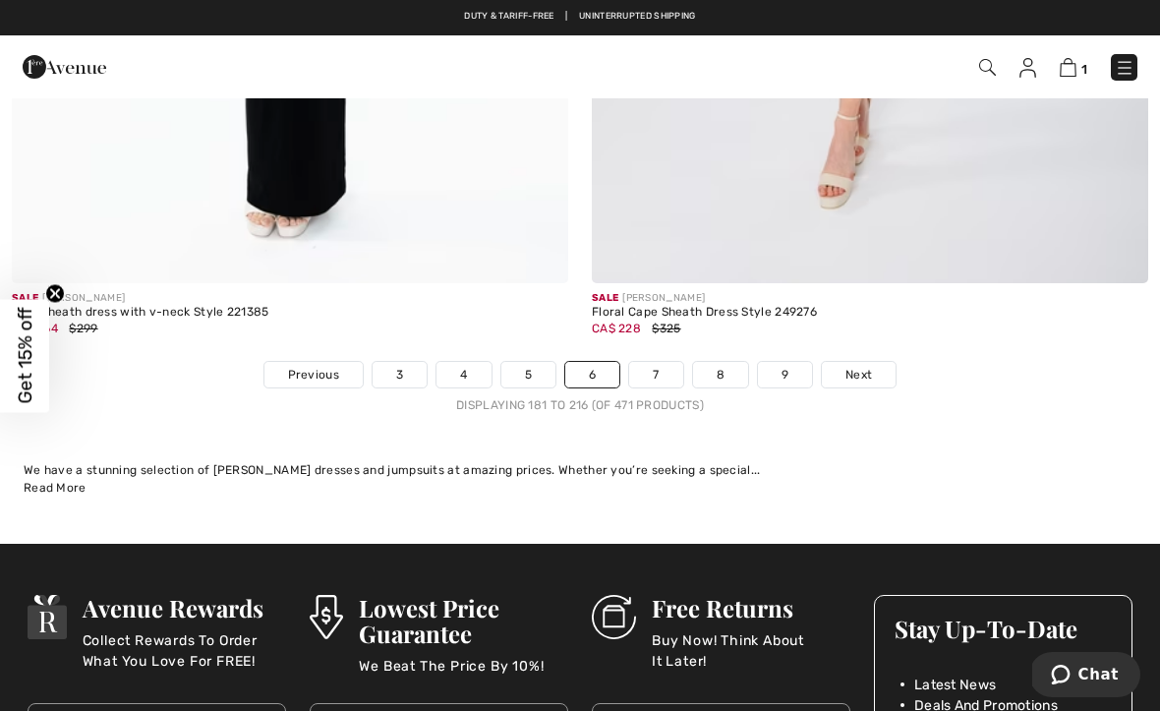
click at [878, 362] on link "Next" at bounding box center [859, 375] width 74 height 26
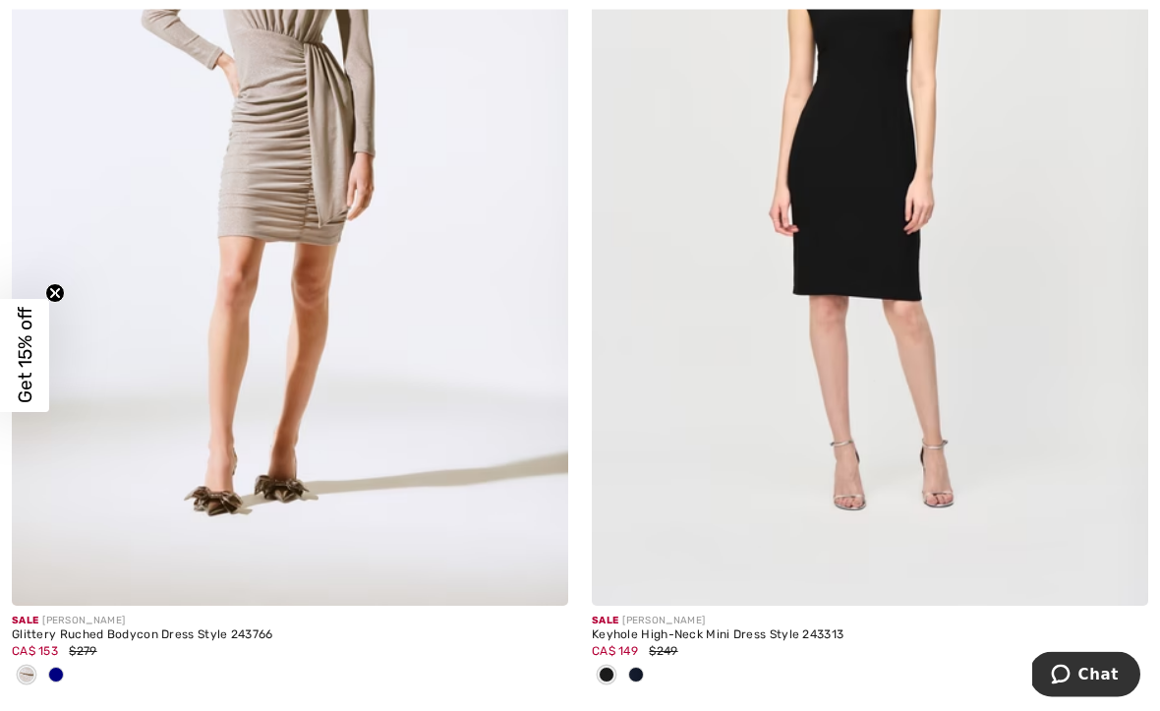
scroll to position [15743, 0]
click at [646, 667] on div at bounding box center [635, 675] width 29 height 32
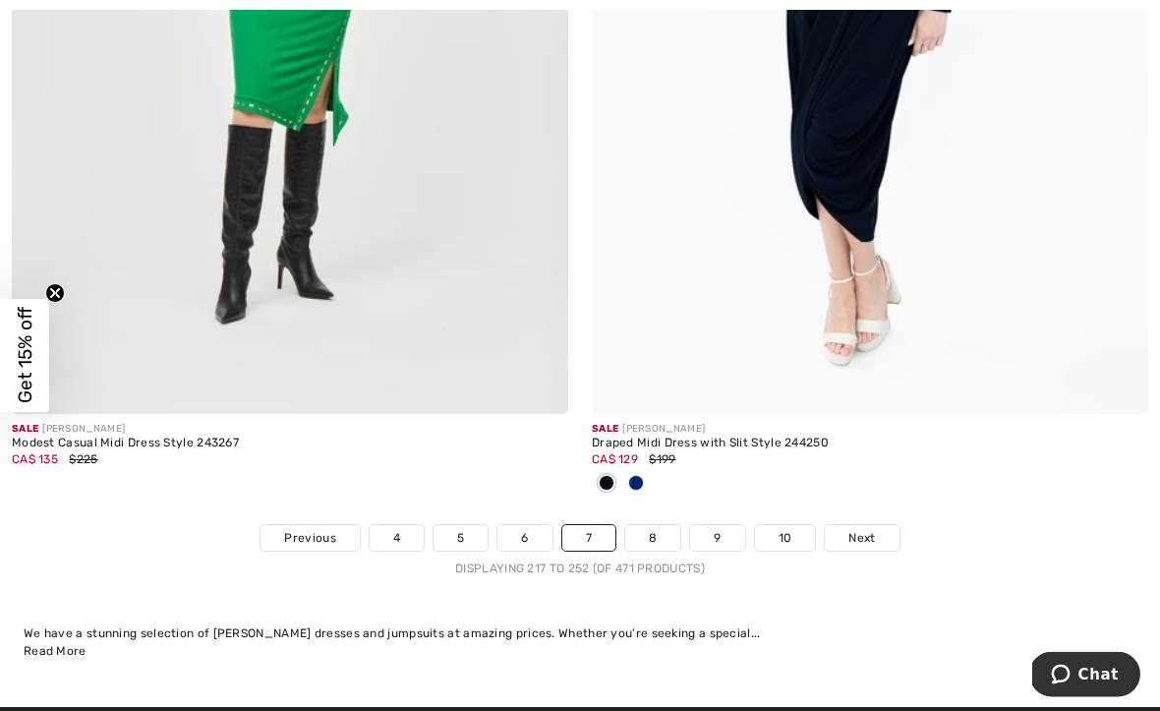
scroll to position [16878, 0]
click at [885, 527] on link "Next" at bounding box center [862, 538] width 74 height 26
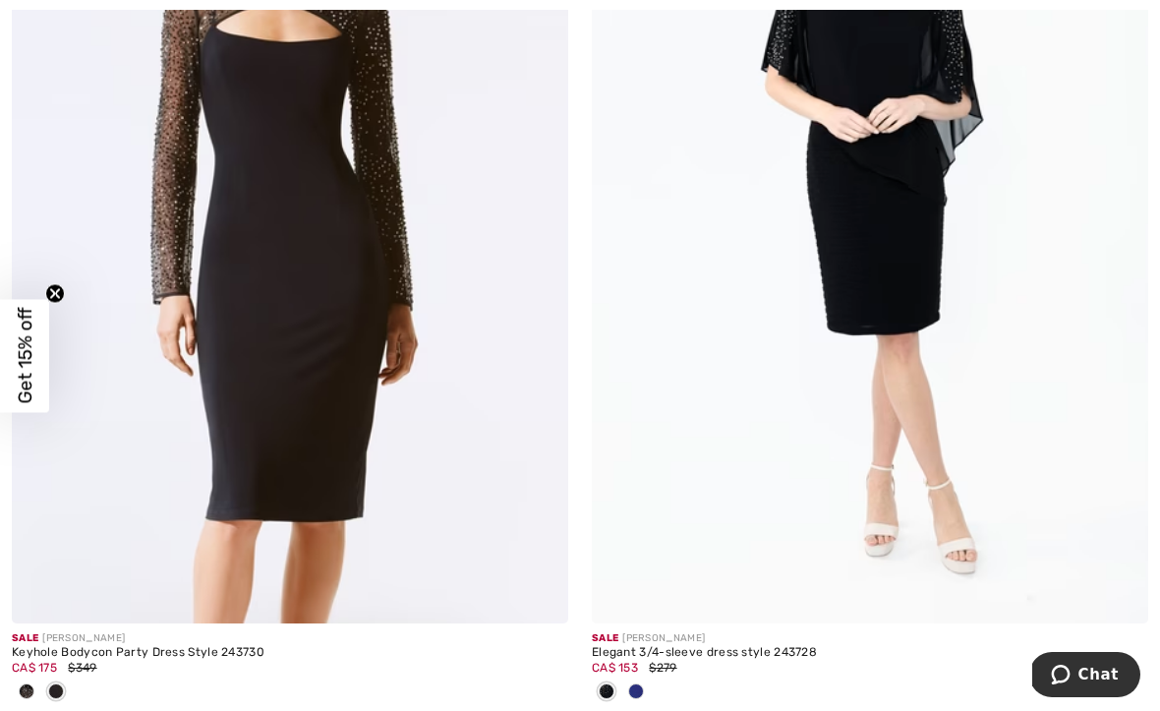
scroll to position [2348, 0]
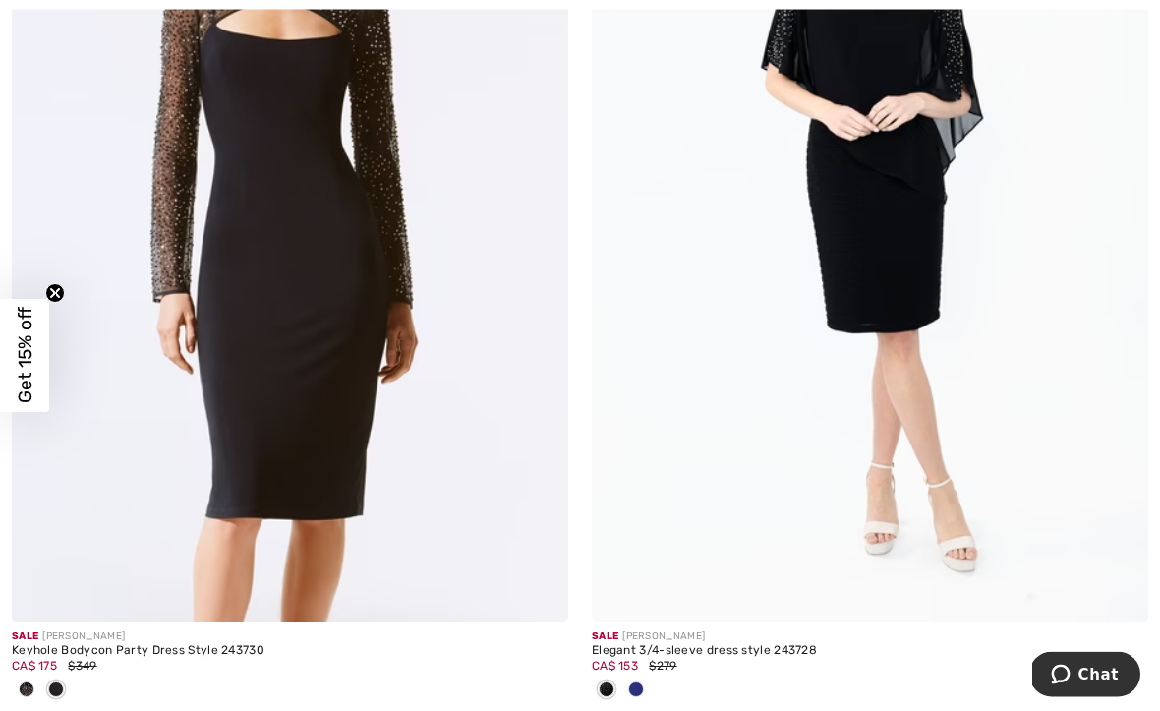
click at [232, 354] on img at bounding box center [290, 205] width 556 height 835
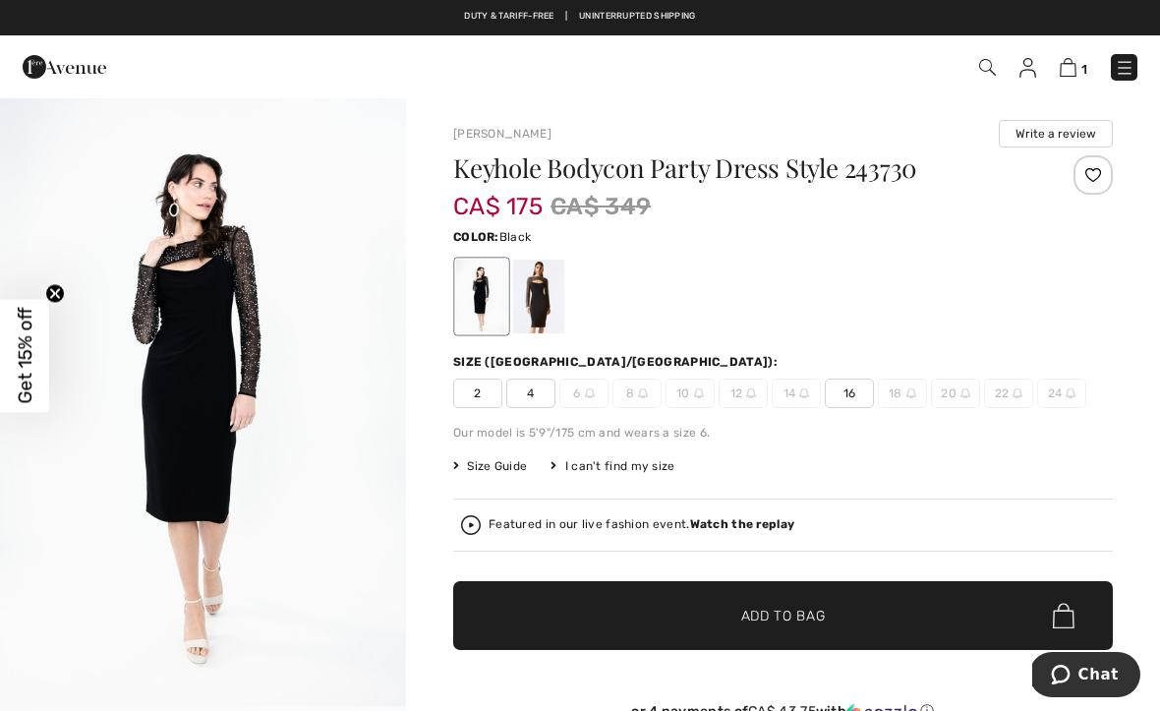
click at [532, 304] on div at bounding box center [538, 297] width 51 height 74
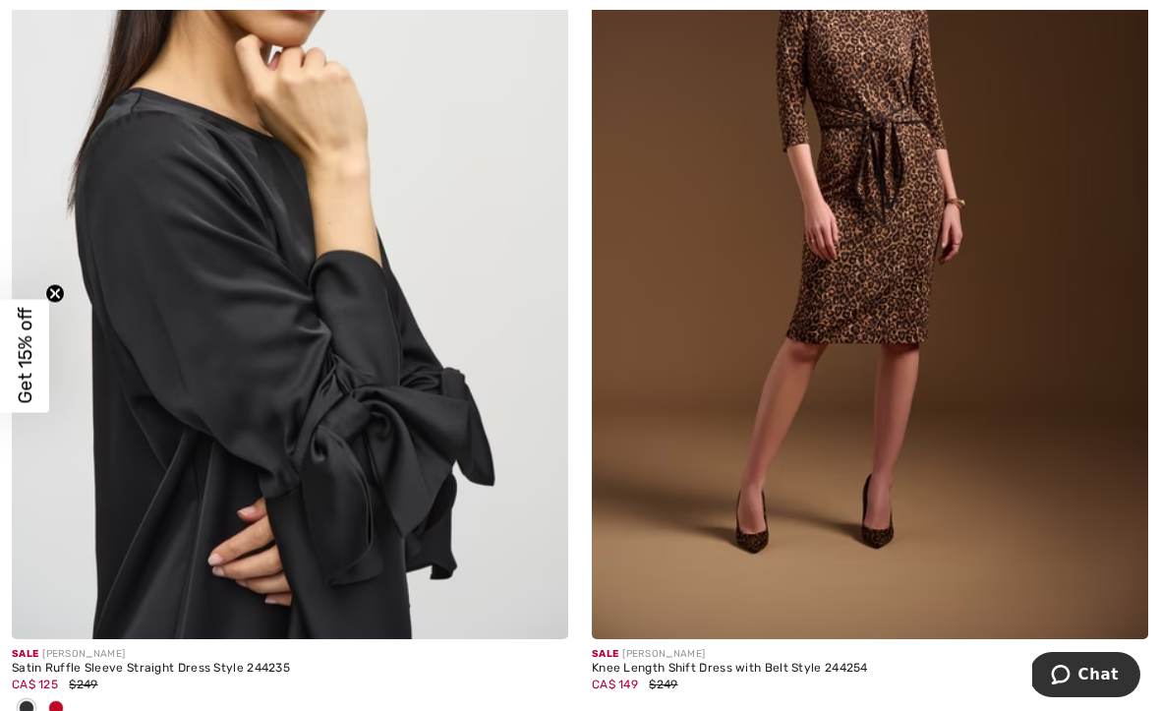
scroll to position [5205, 0]
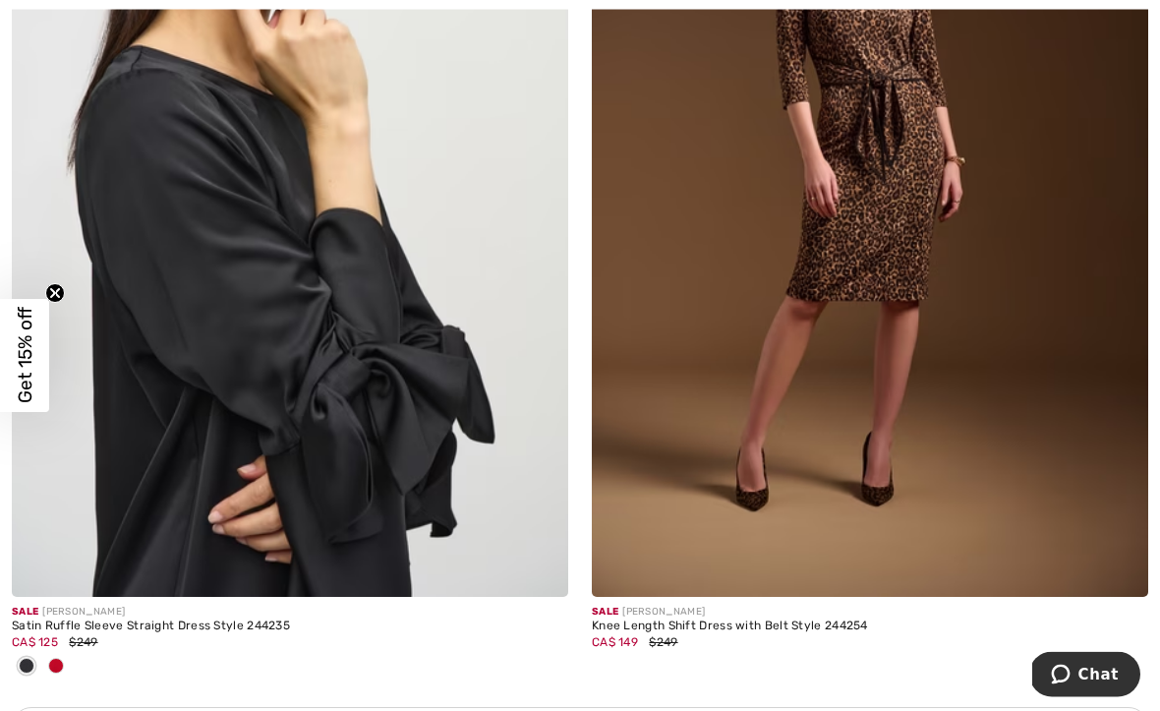
click at [922, 389] on img at bounding box center [870, 180] width 556 height 835
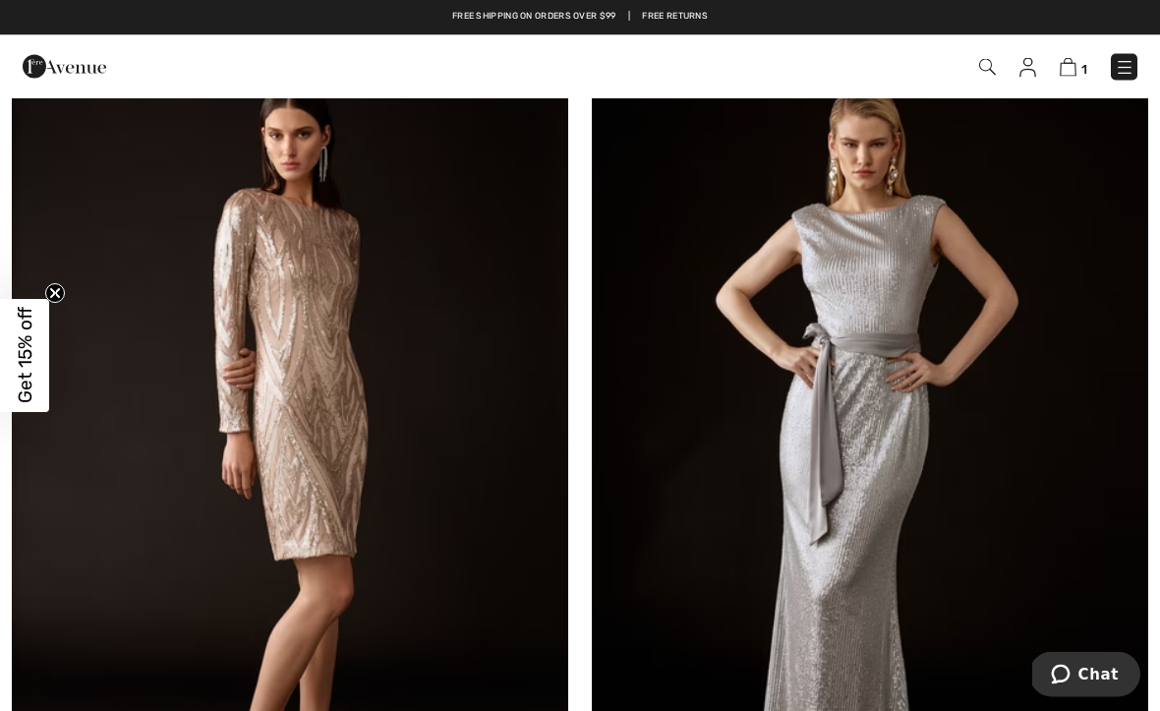
scroll to position [16390, 0]
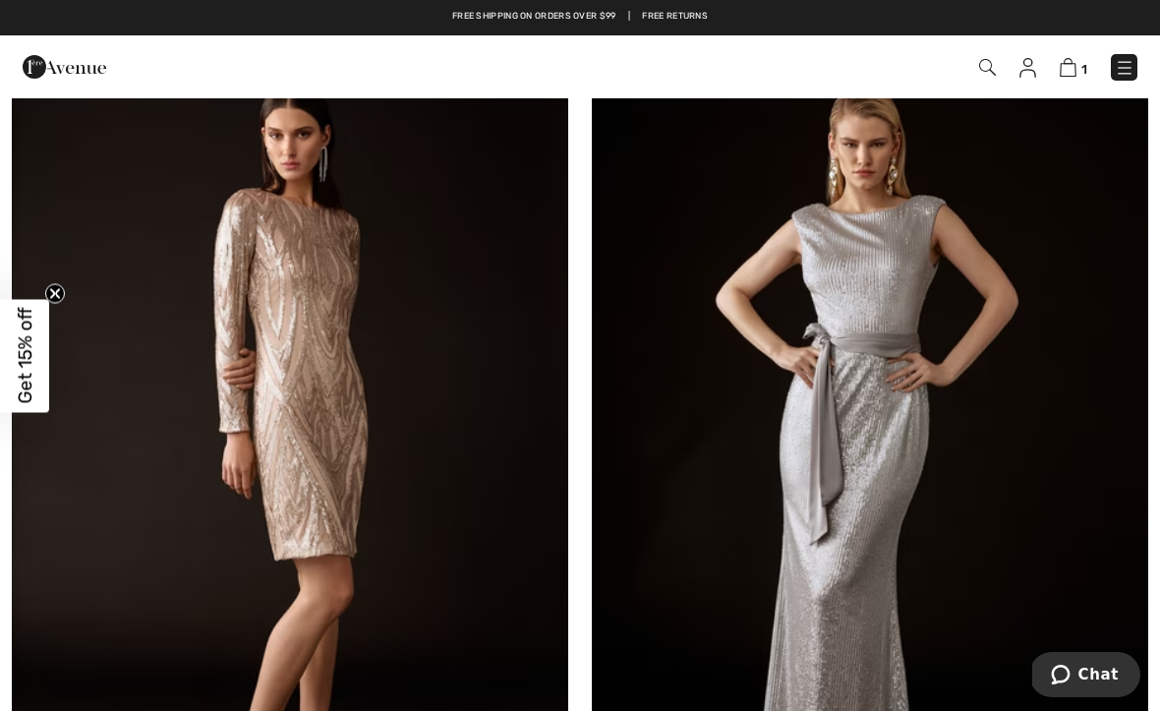
click at [270, 411] on img at bounding box center [290, 452] width 556 height 835
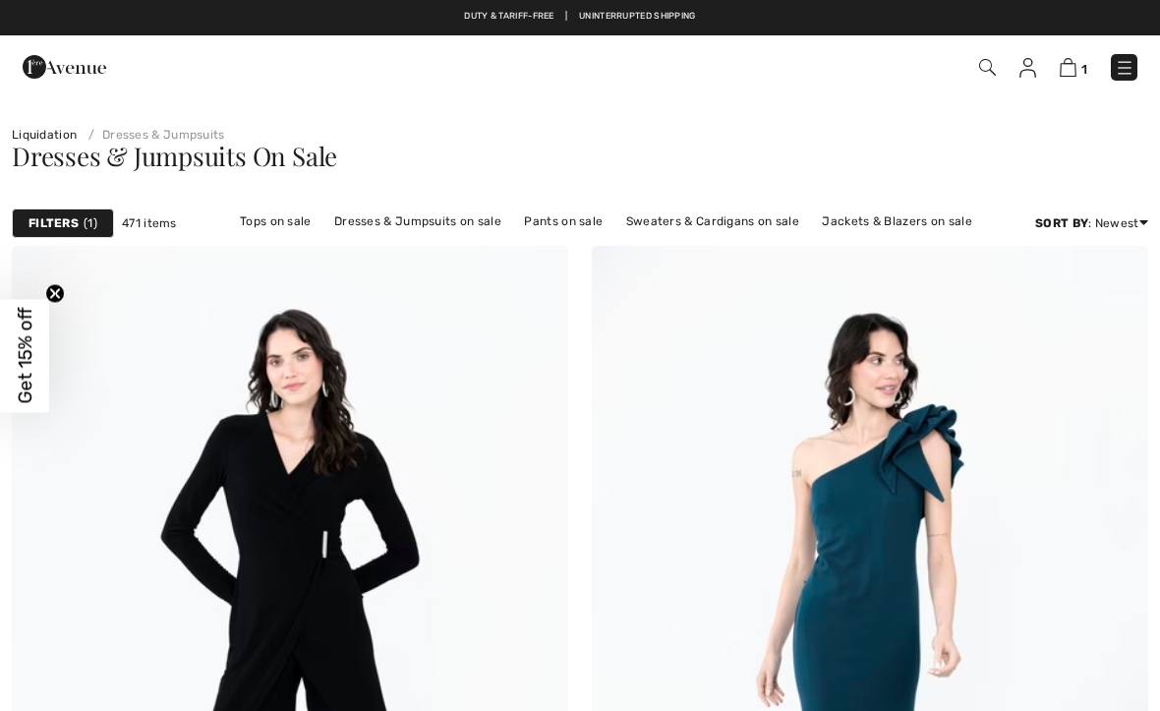
checkbox input "true"
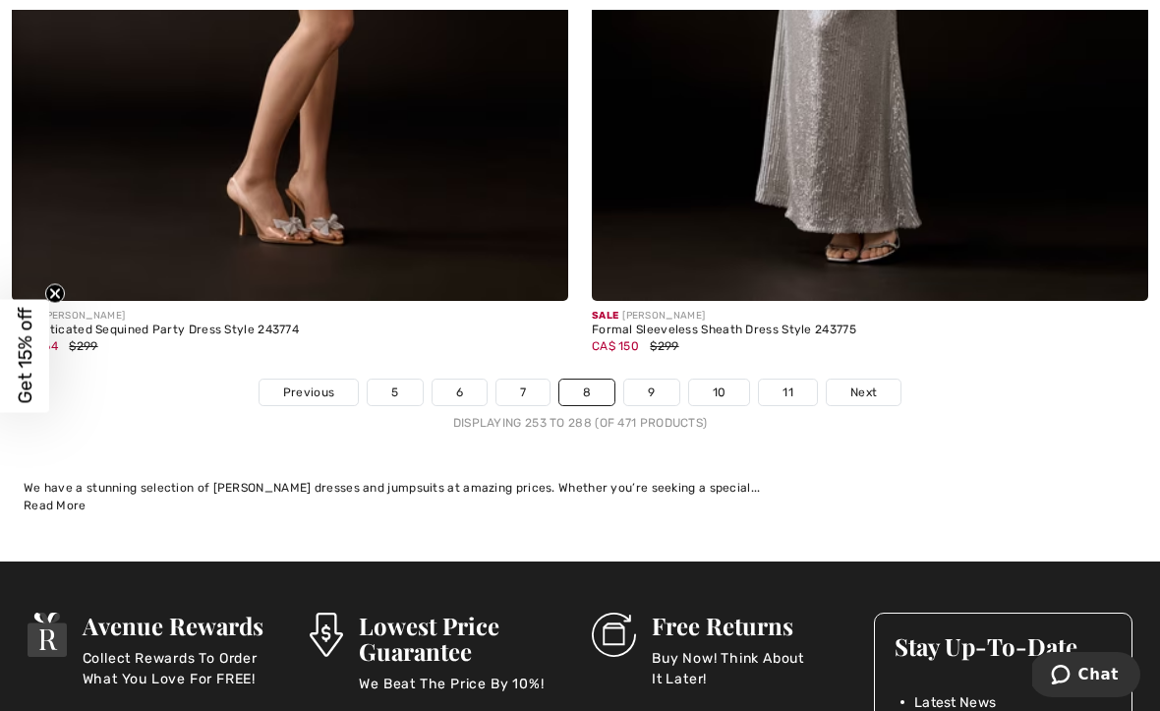
scroll to position [16988, 0]
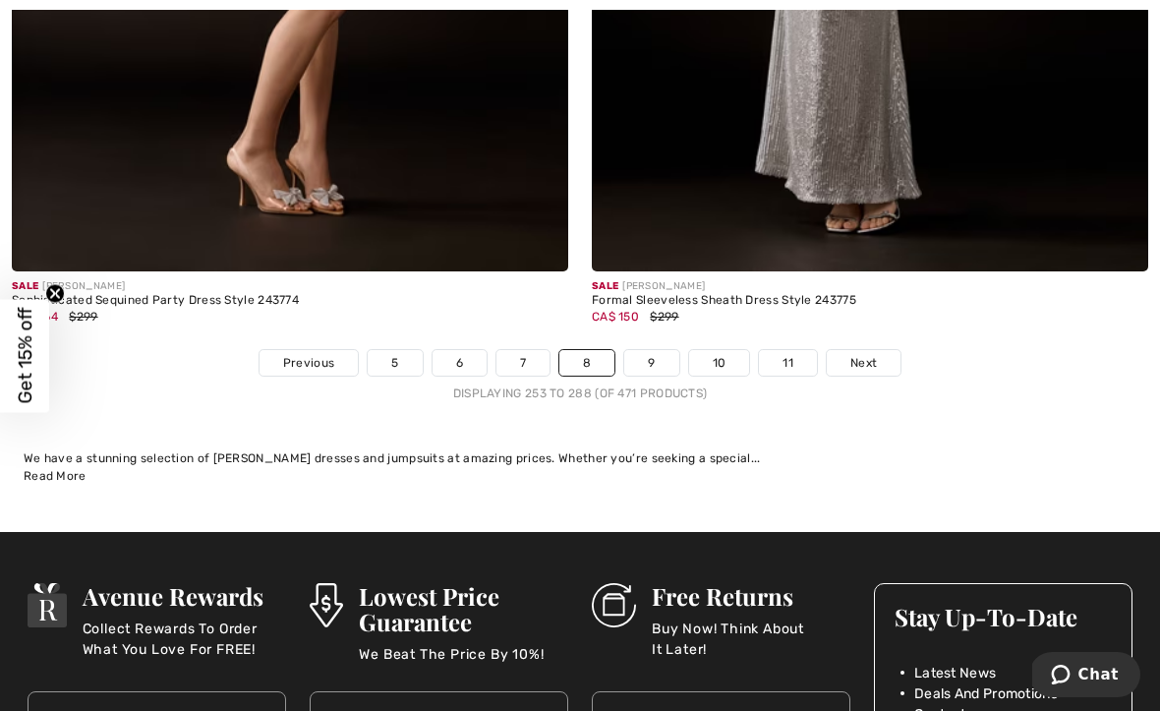
click at [868, 358] on link "Next" at bounding box center [864, 363] width 74 height 26
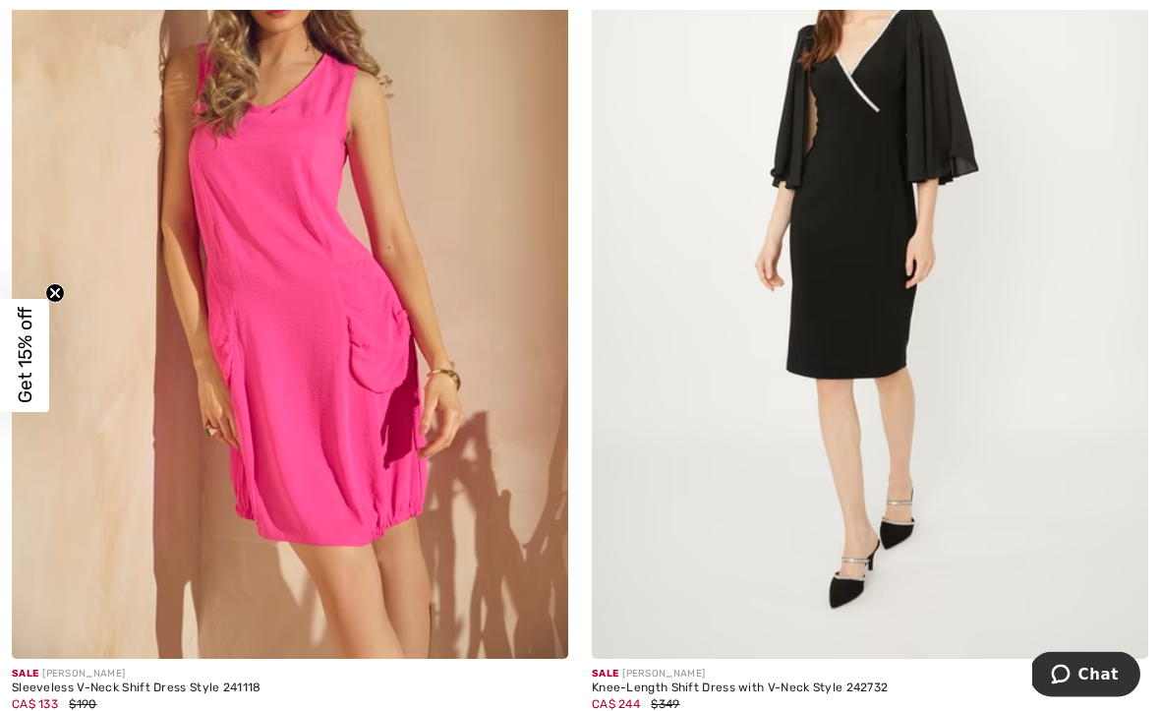
scroll to position [10636, 0]
click at [253, 395] on img at bounding box center [290, 241] width 556 height 835
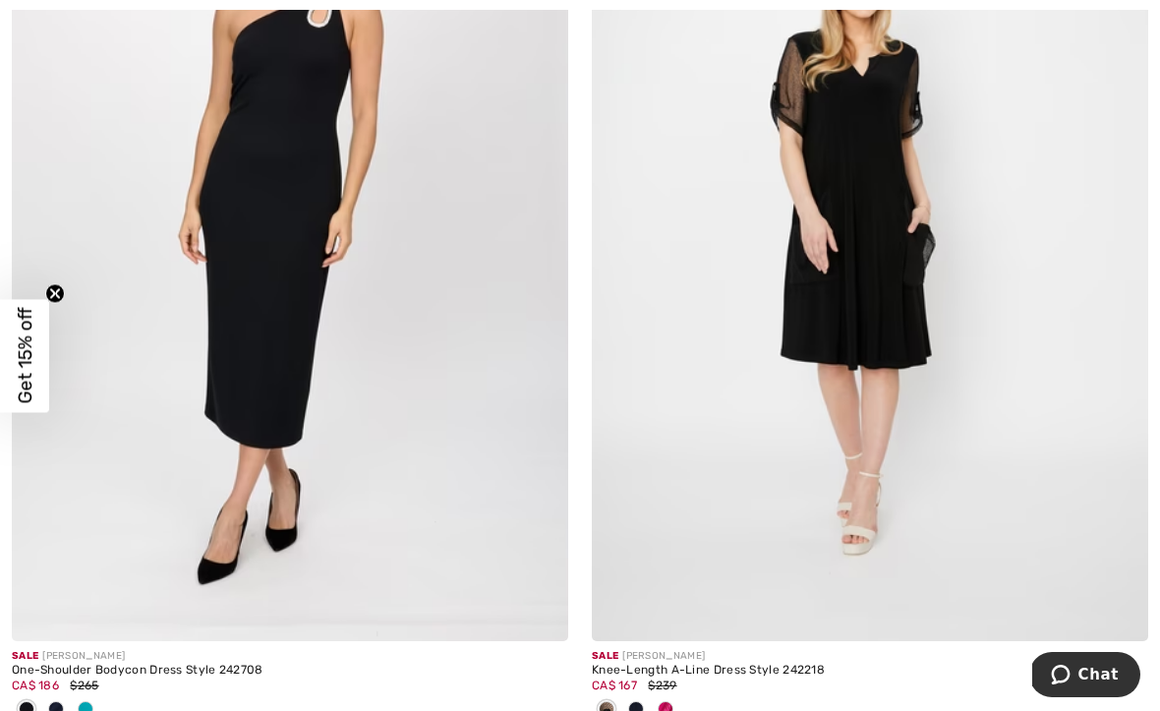
scroll to position [13722, 0]
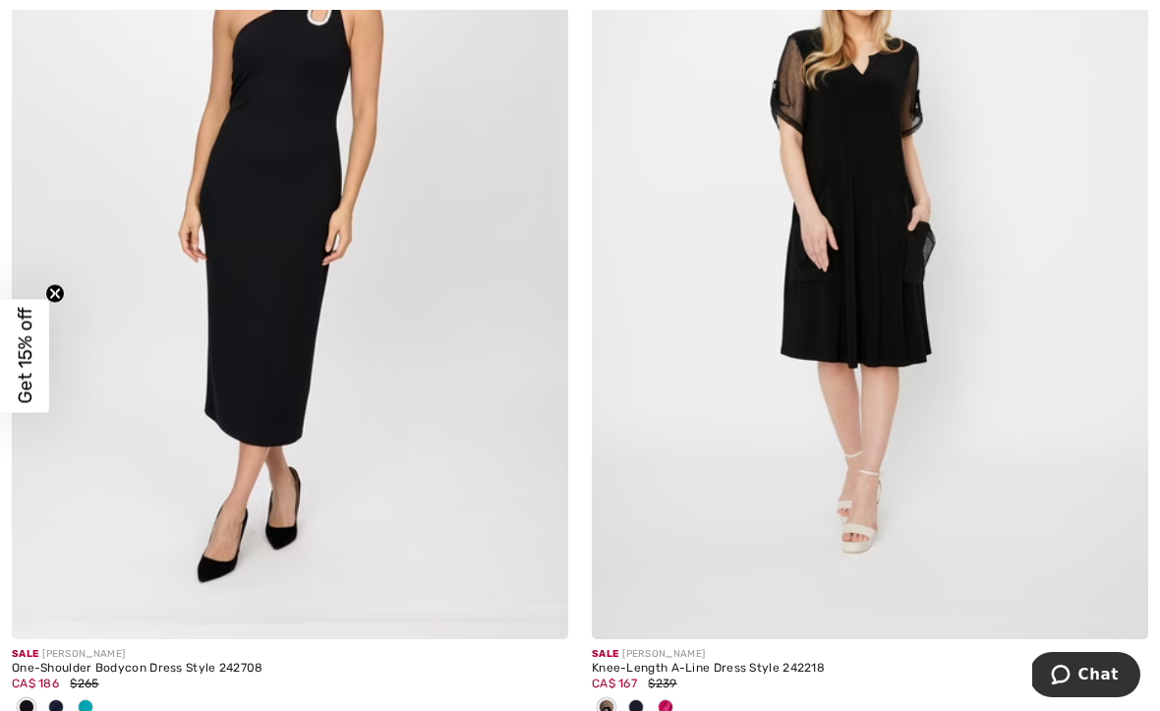
click at [870, 342] on img at bounding box center [870, 221] width 556 height 835
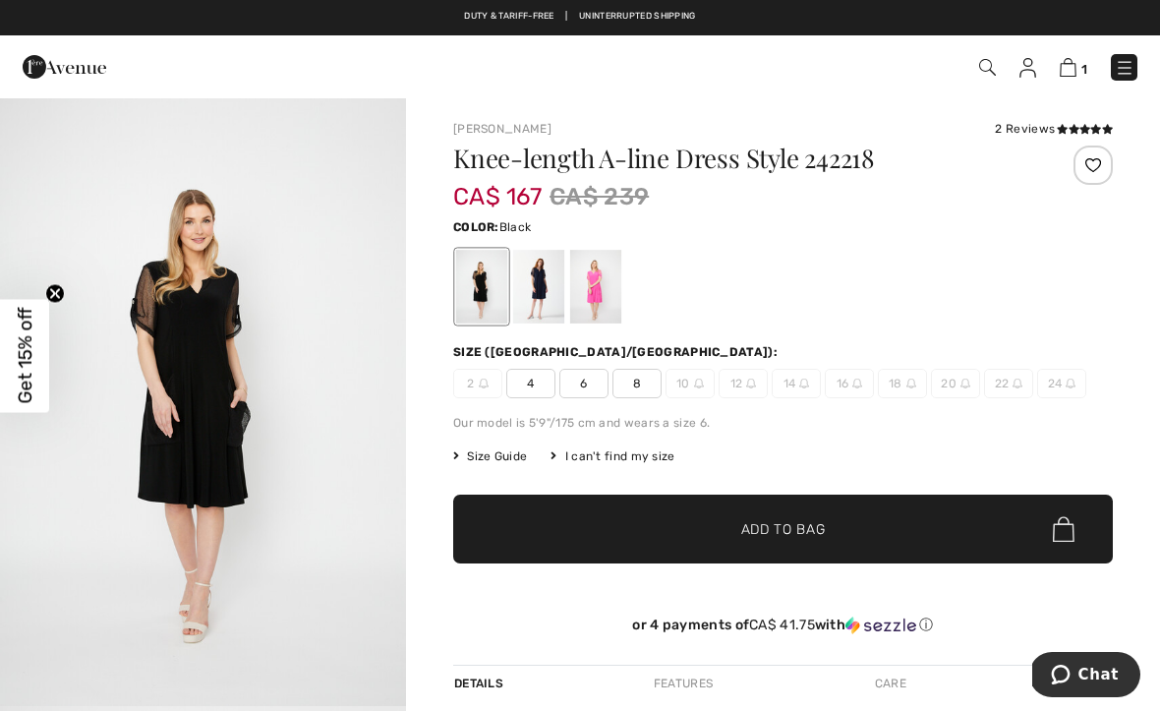
click at [538, 294] on div at bounding box center [538, 287] width 51 height 74
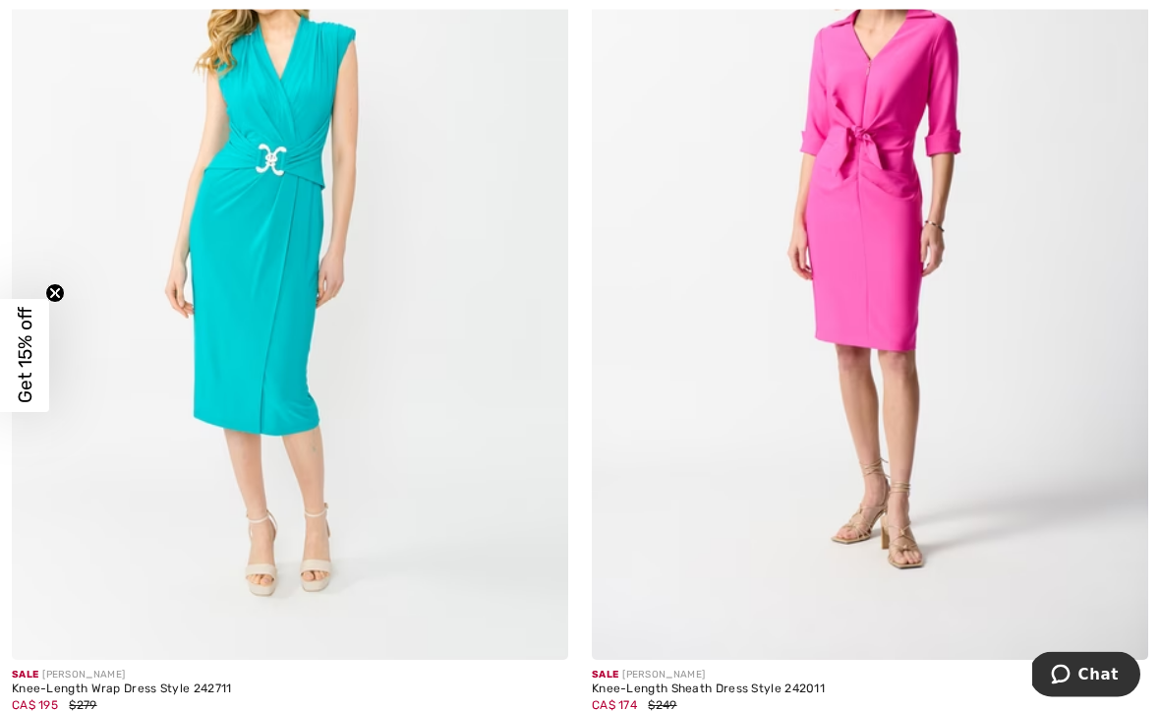
scroll to position [15590, 0]
click at [897, 310] on img at bounding box center [870, 242] width 556 height 835
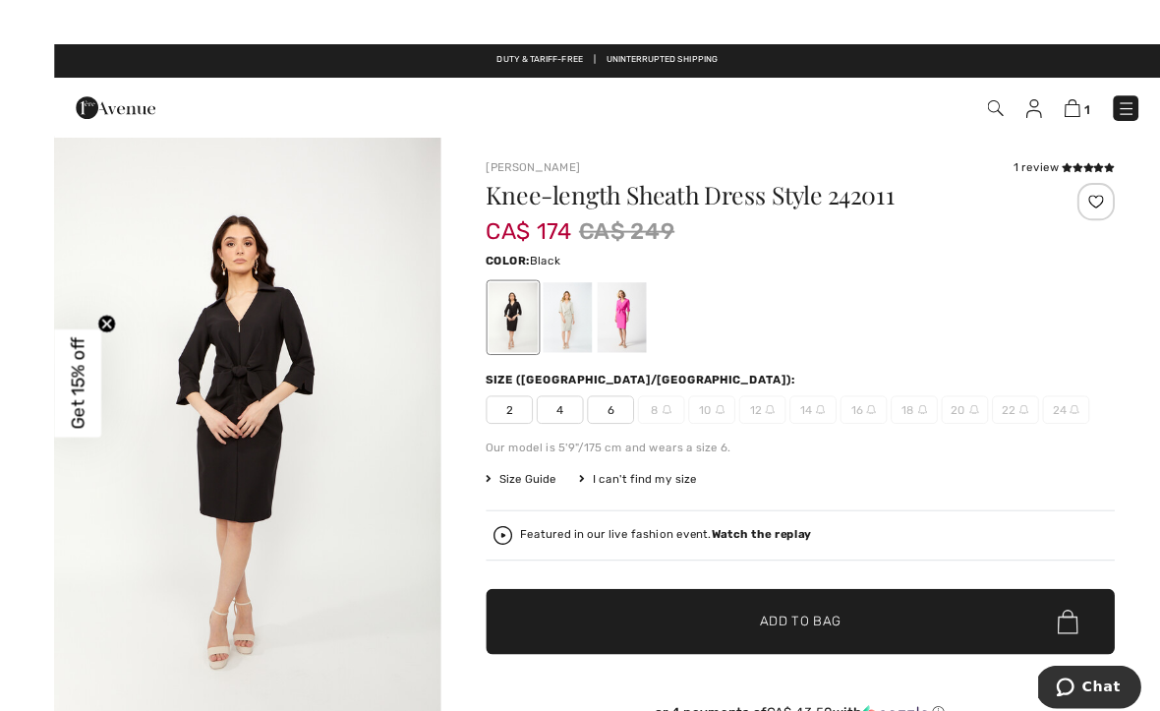
scroll to position [4, 0]
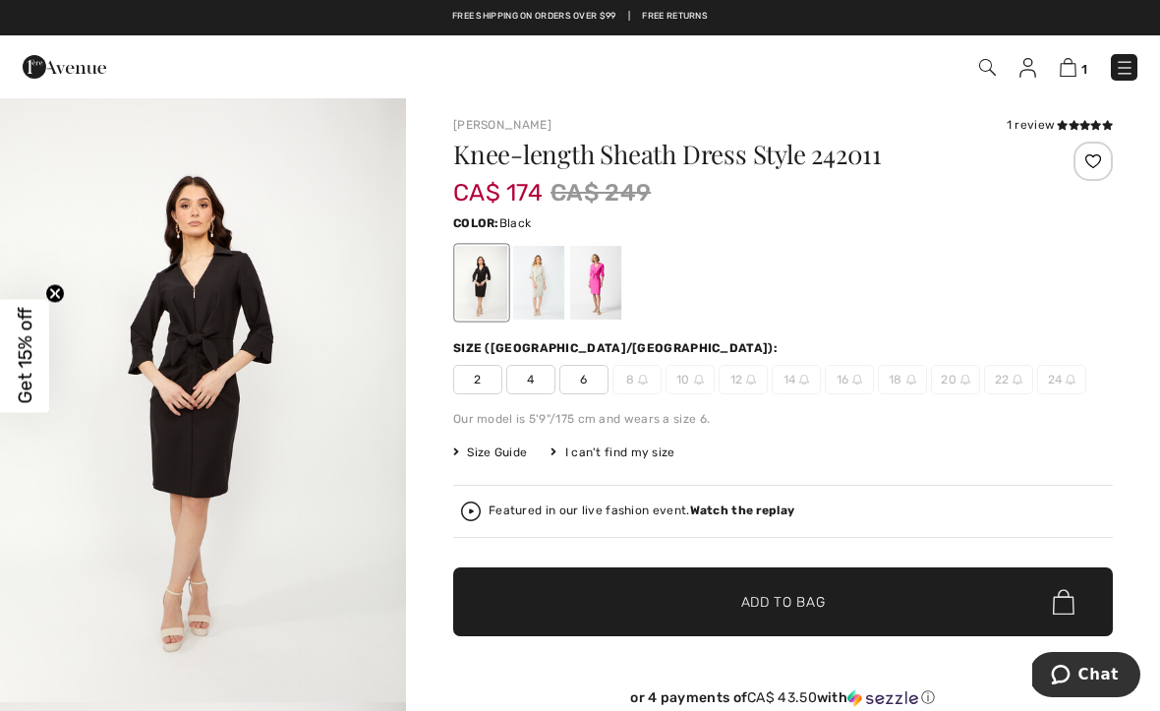
click at [551, 302] on div at bounding box center [538, 283] width 51 height 74
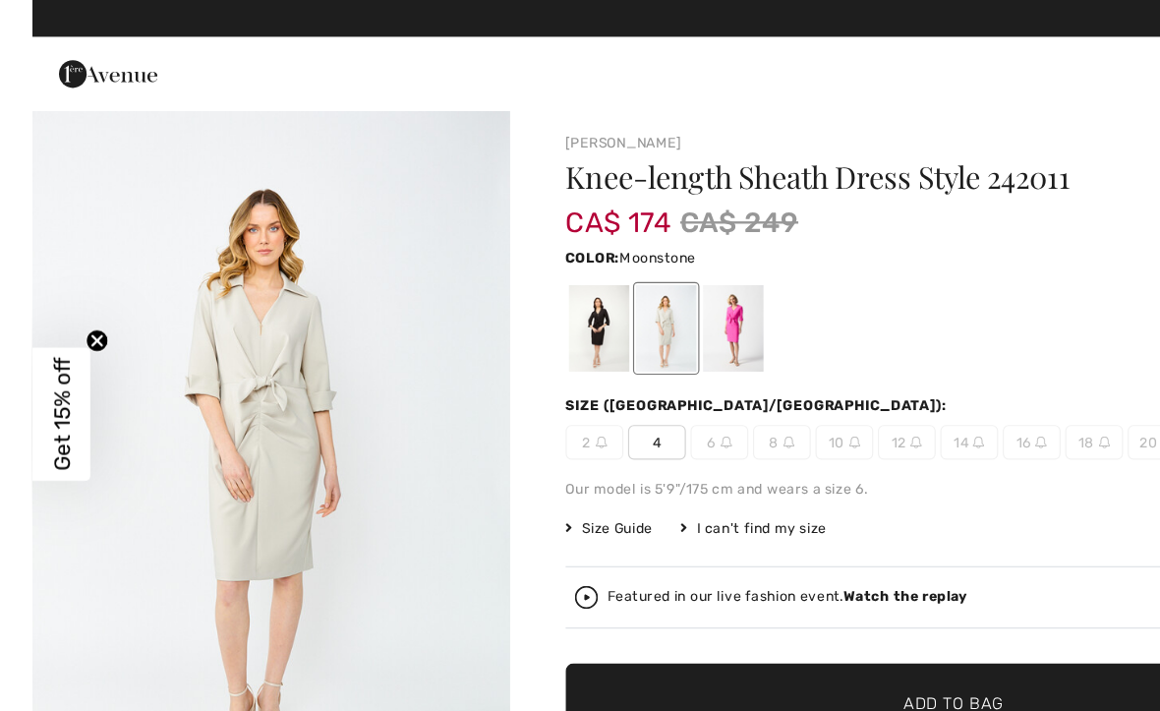
scroll to position [0, 0]
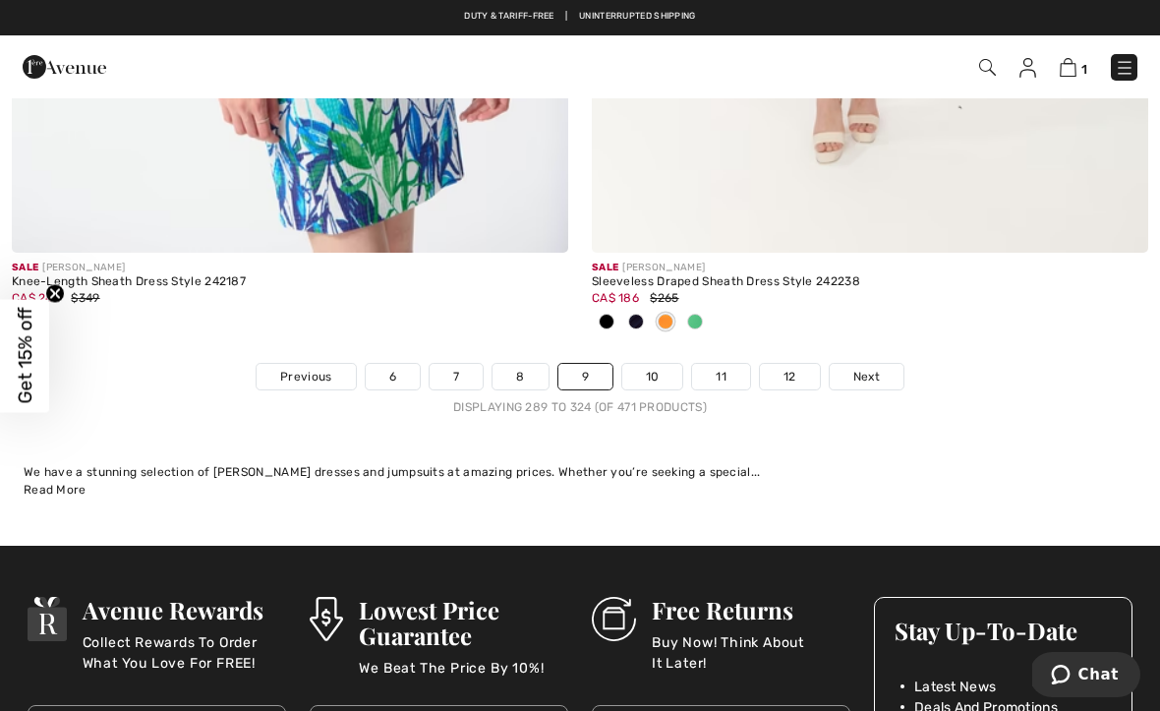
scroll to position [16943, 0]
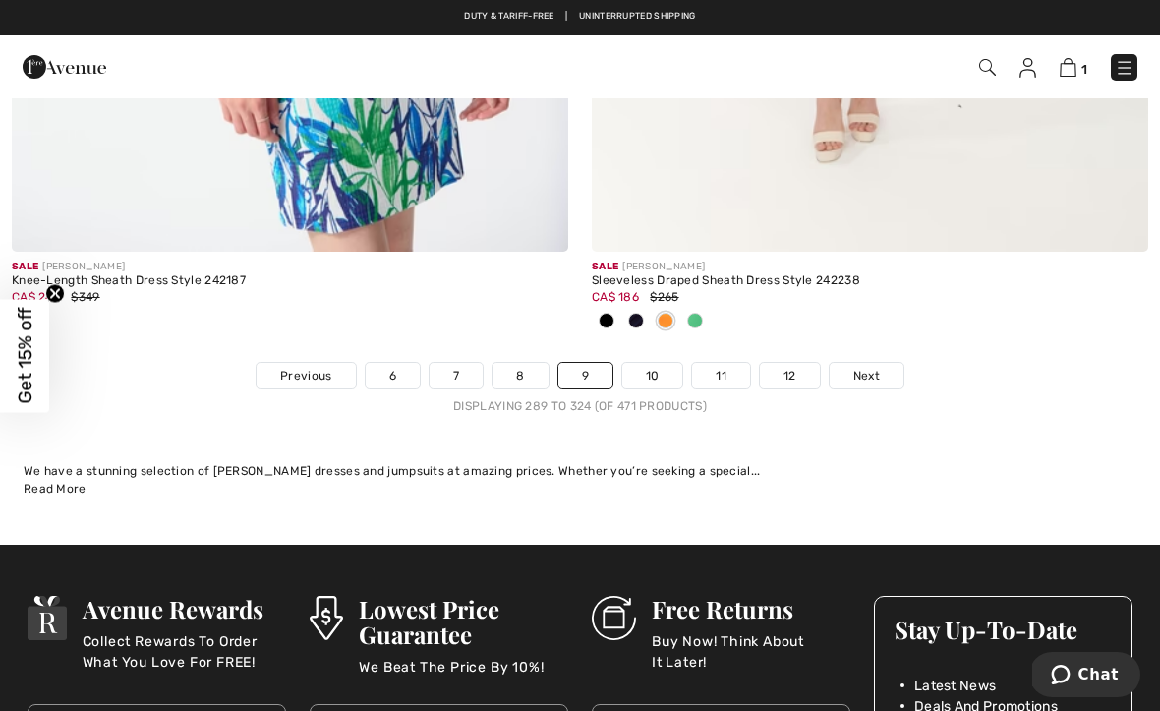
click at [871, 367] on span "Next" at bounding box center [866, 376] width 27 height 18
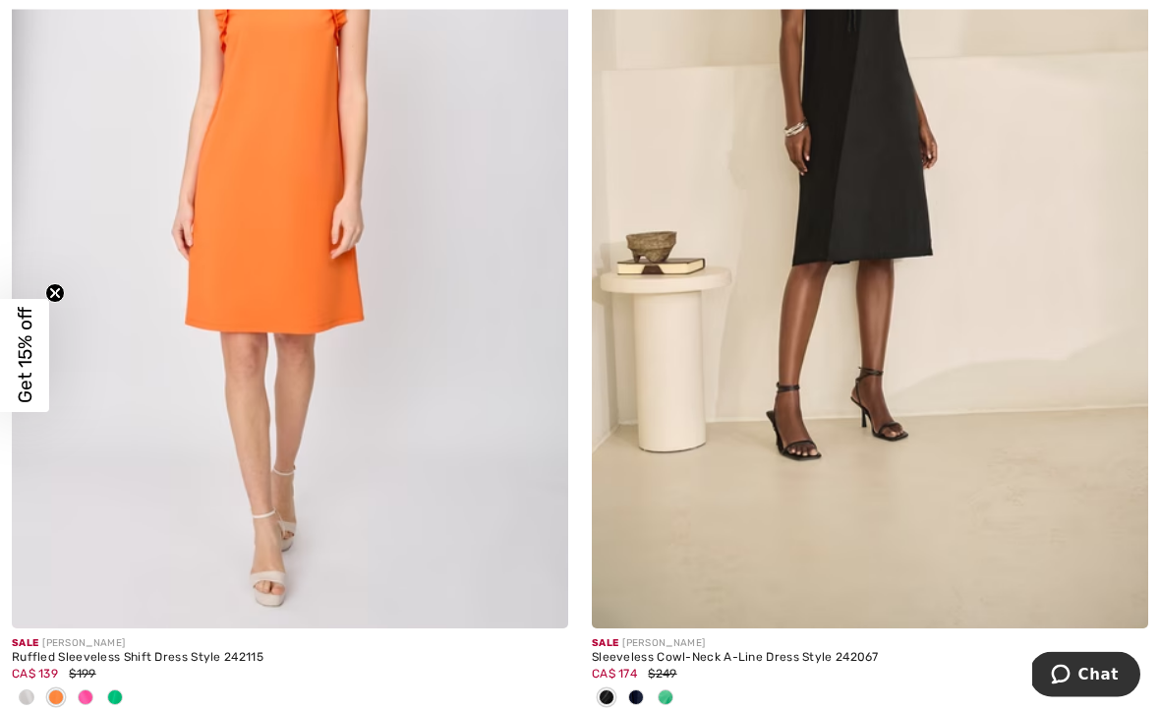
scroll to position [1397, 0]
click at [676, 704] on div at bounding box center [665, 698] width 29 height 32
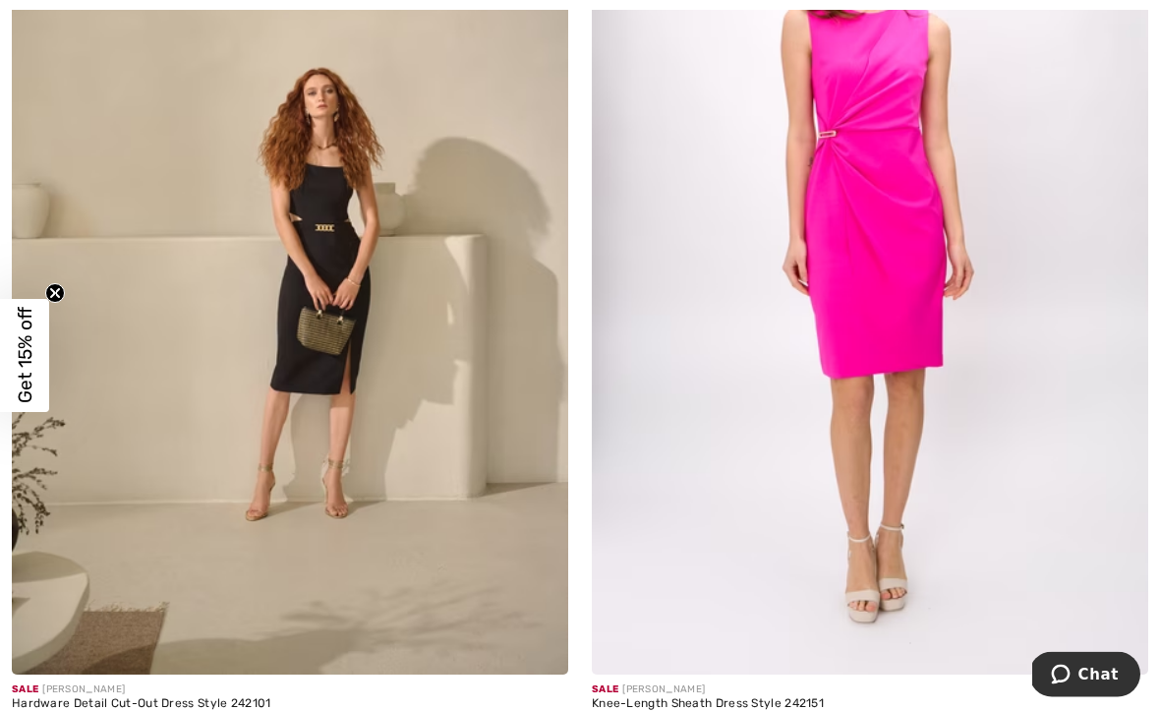
scroll to position [4150, 0]
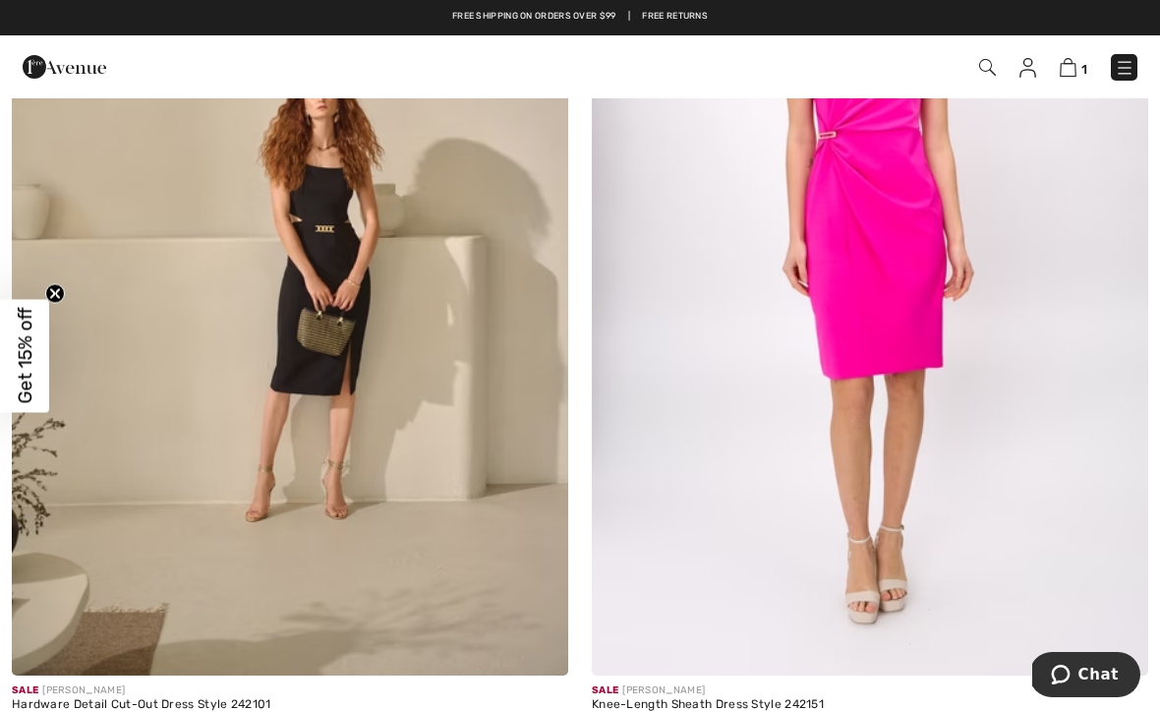
click at [283, 399] on img at bounding box center [290, 258] width 556 height 835
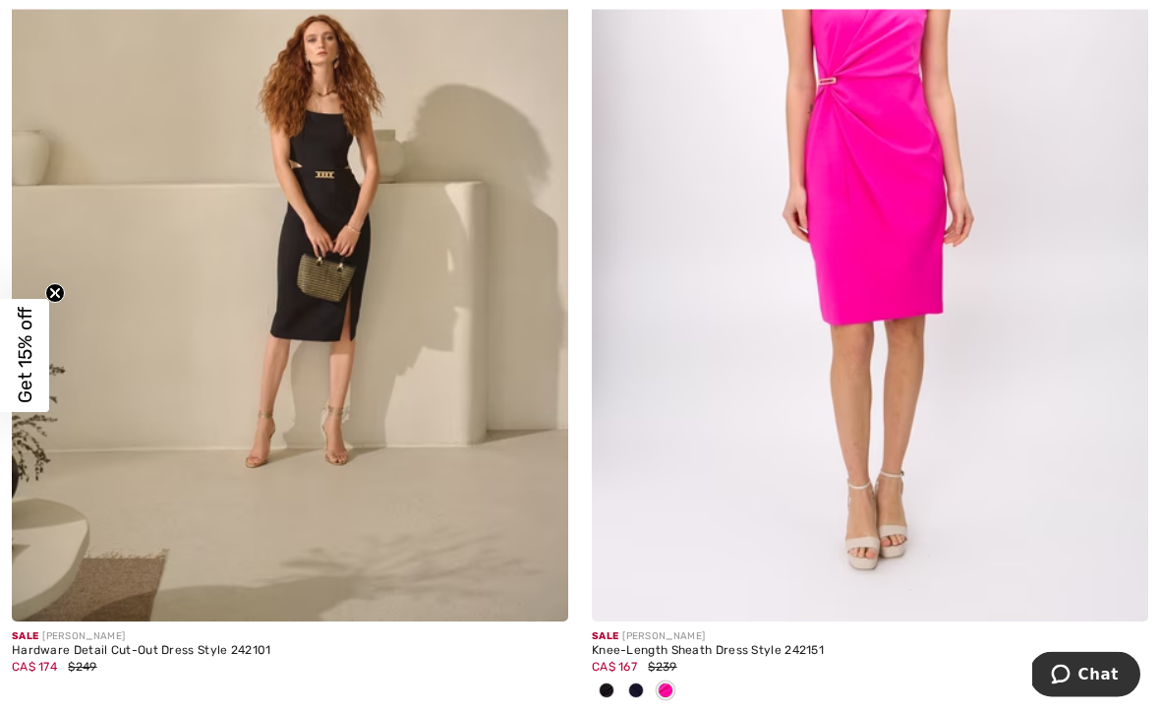
scroll to position [4206, 0]
click at [642, 697] on div at bounding box center [635, 690] width 29 height 32
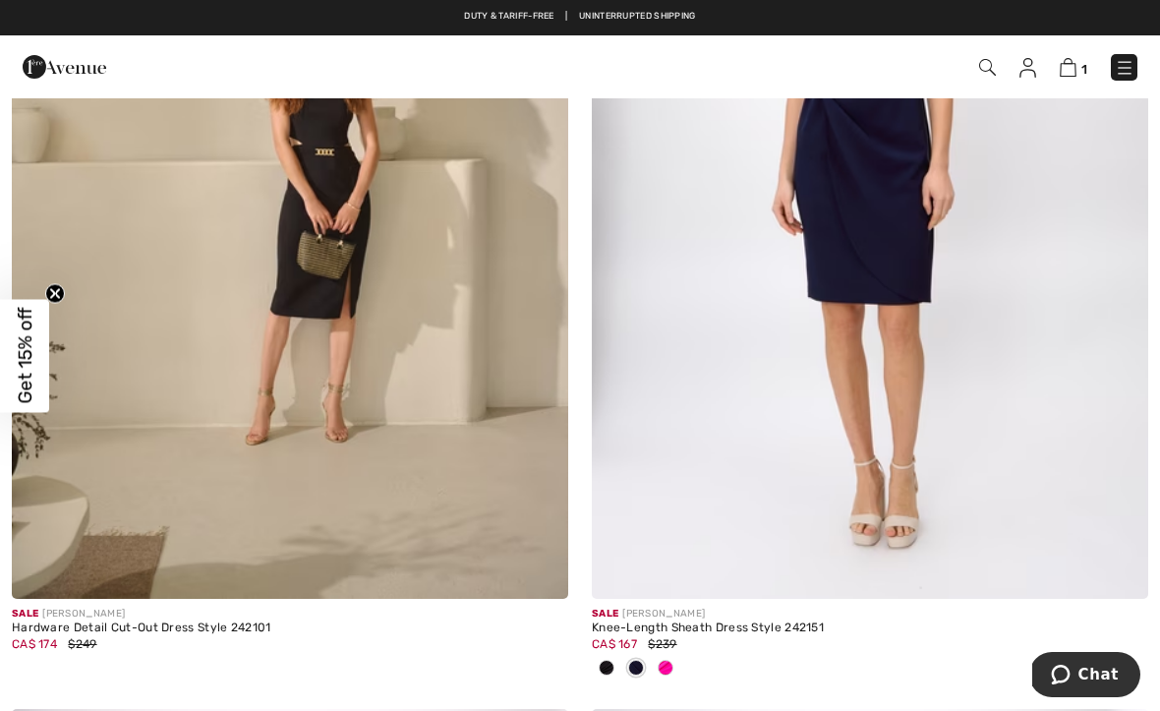
scroll to position [4215, 0]
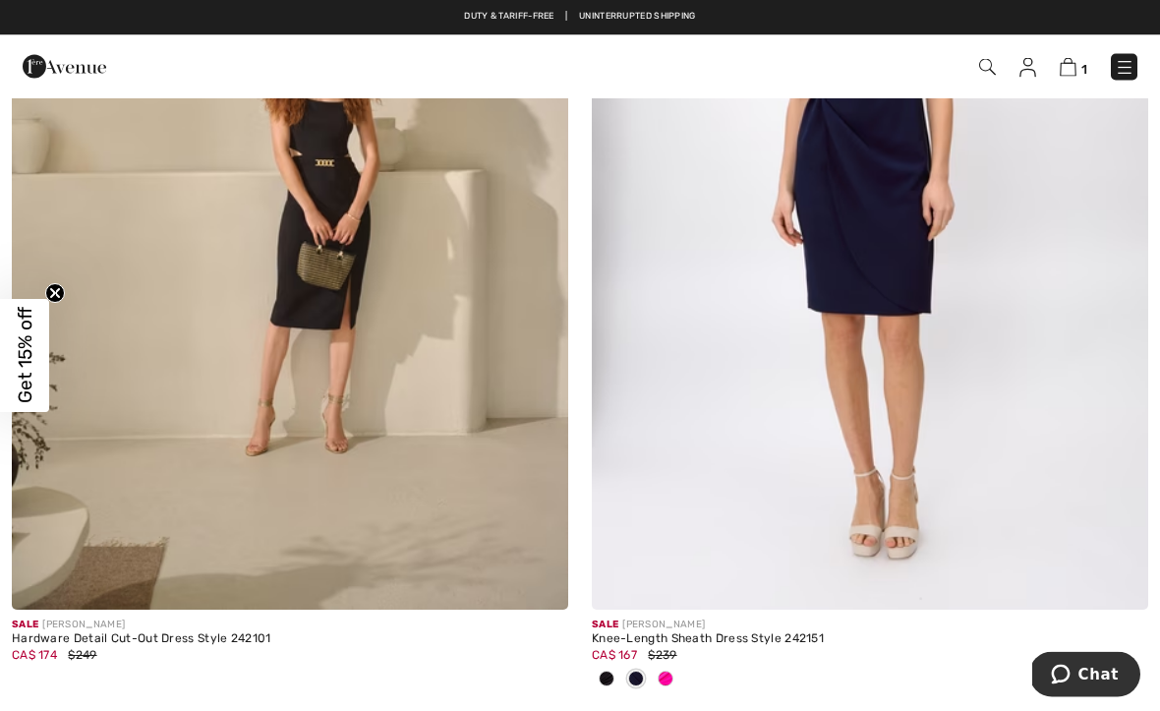
click at [921, 304] on img at bounding box center [870, 193] width 556 height 835
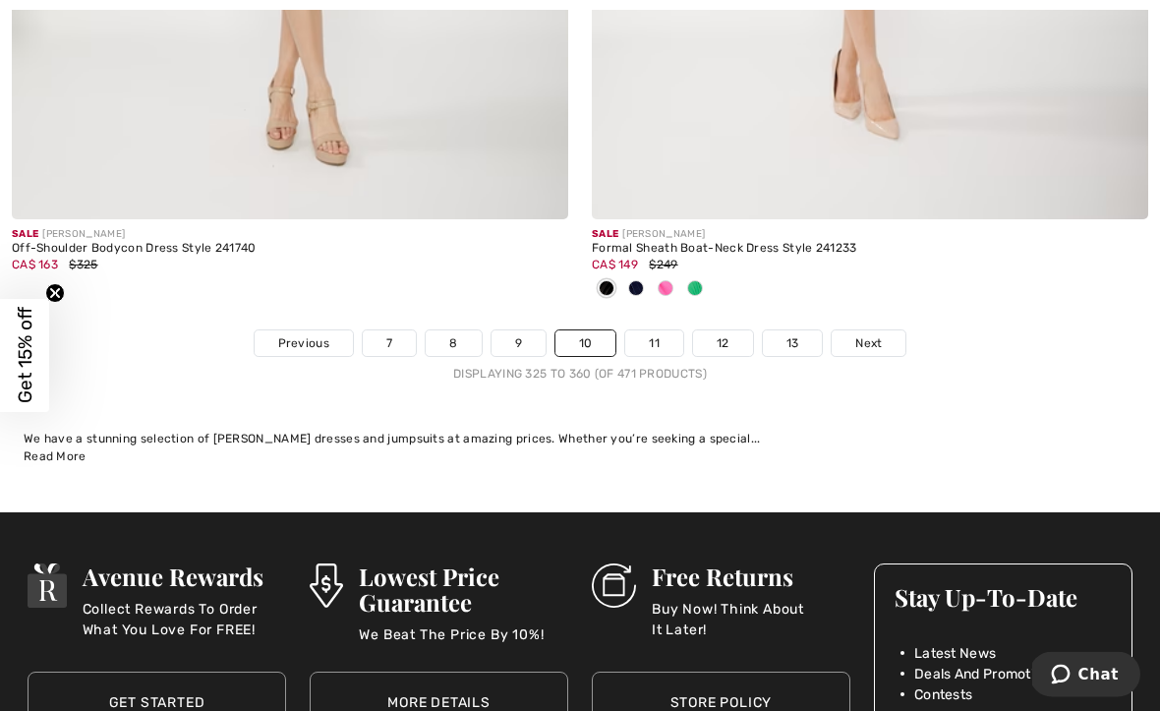
scroll to position [17073, 0]
click at [873, 334] on span "Next" at bounding box center [868, 343] width 27 height 18
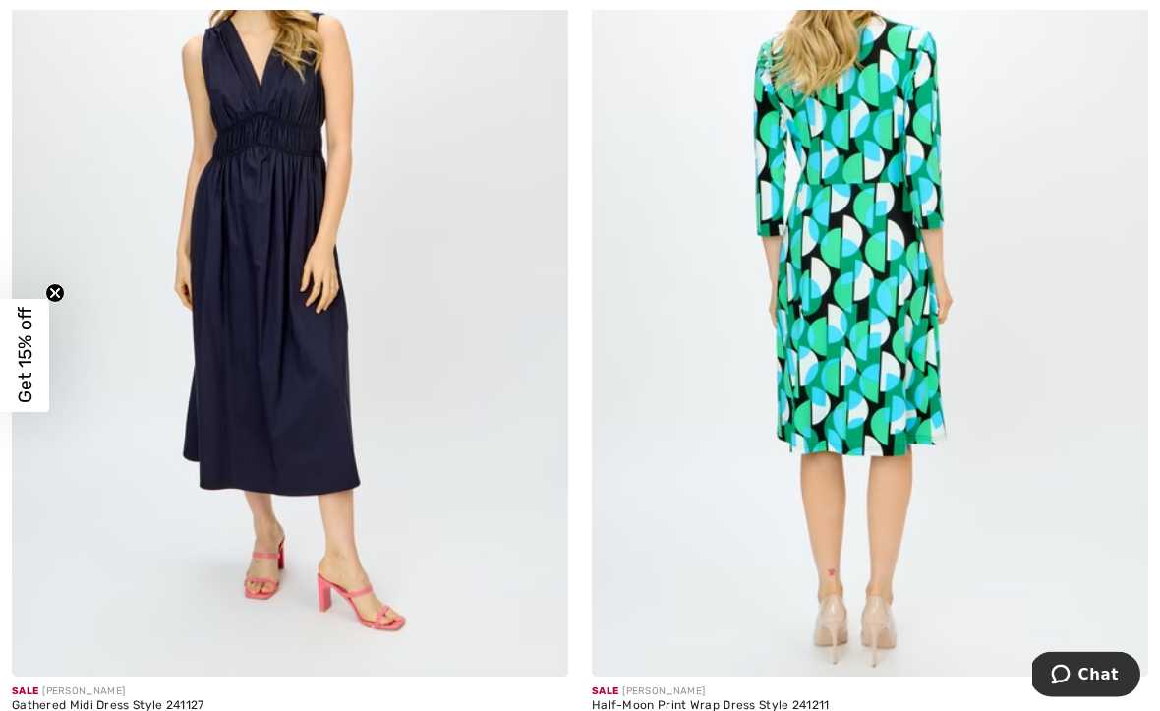
scroll to position [9965, 0]
click at [244, 311] on img at bounding box center [290, 259] width 556 height 835
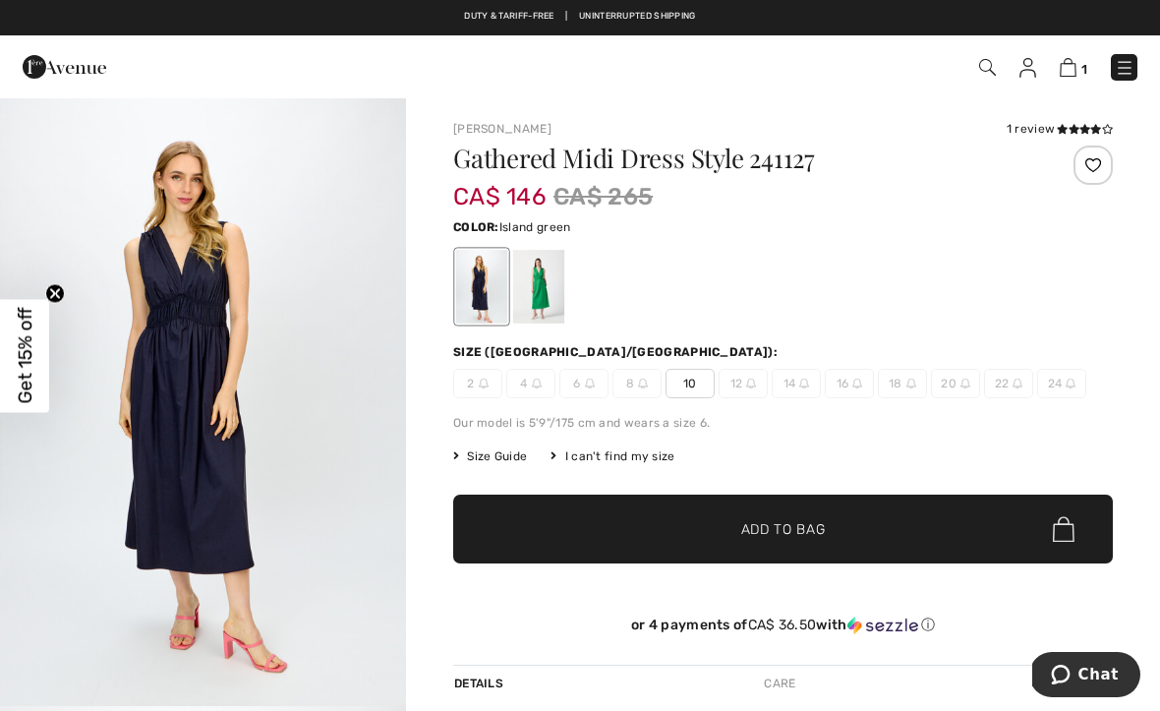
click at [540, 300] on div at bounding box center [538, 287] width 51 height 74
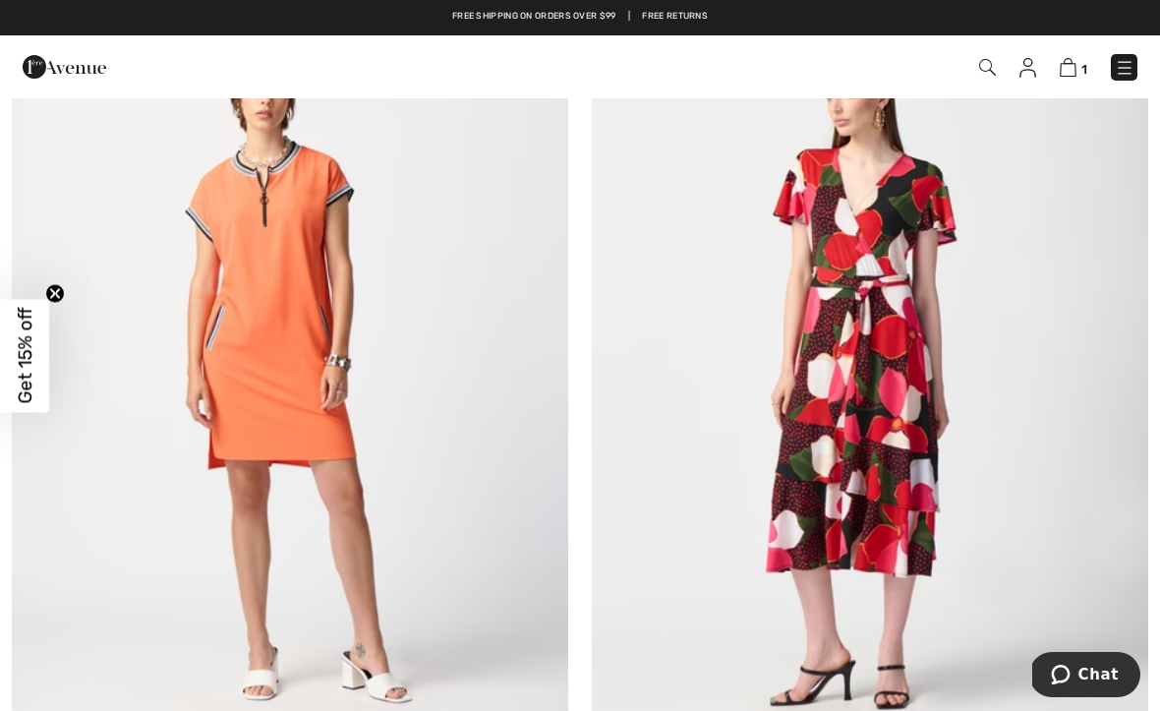
scroll to position [15652, 0]
click at [253, 430] on img at bounding box center [290, 375] width 556 height 835
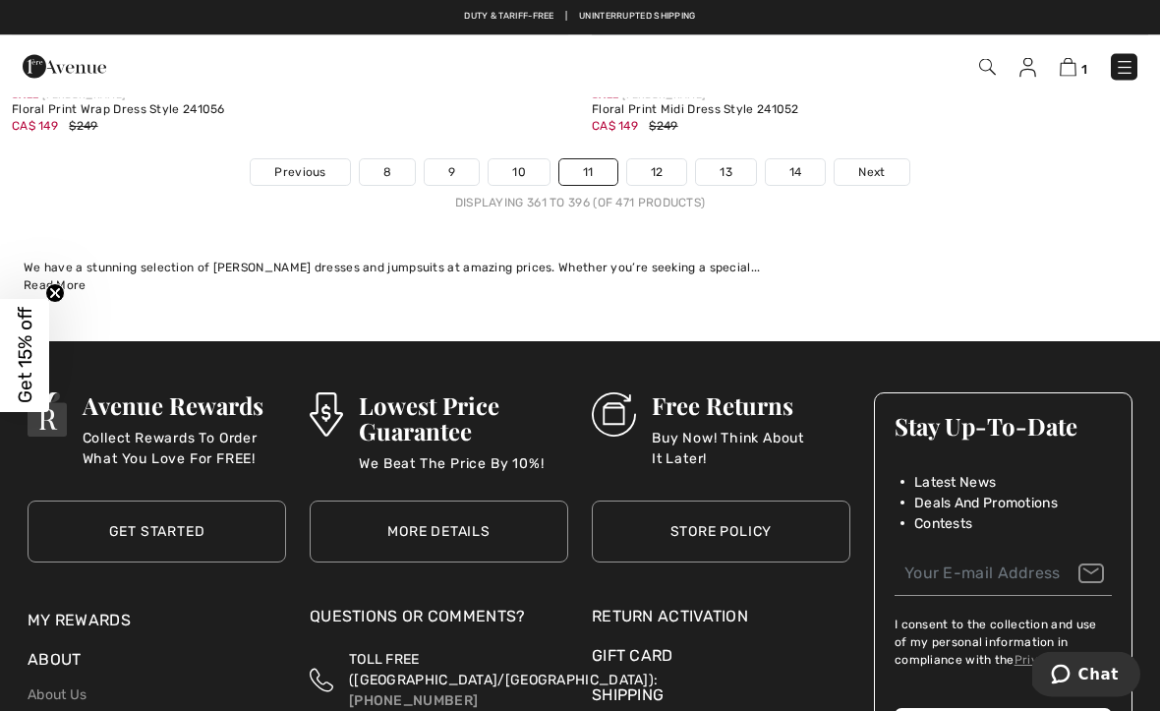
scroll to position [17274, 0]
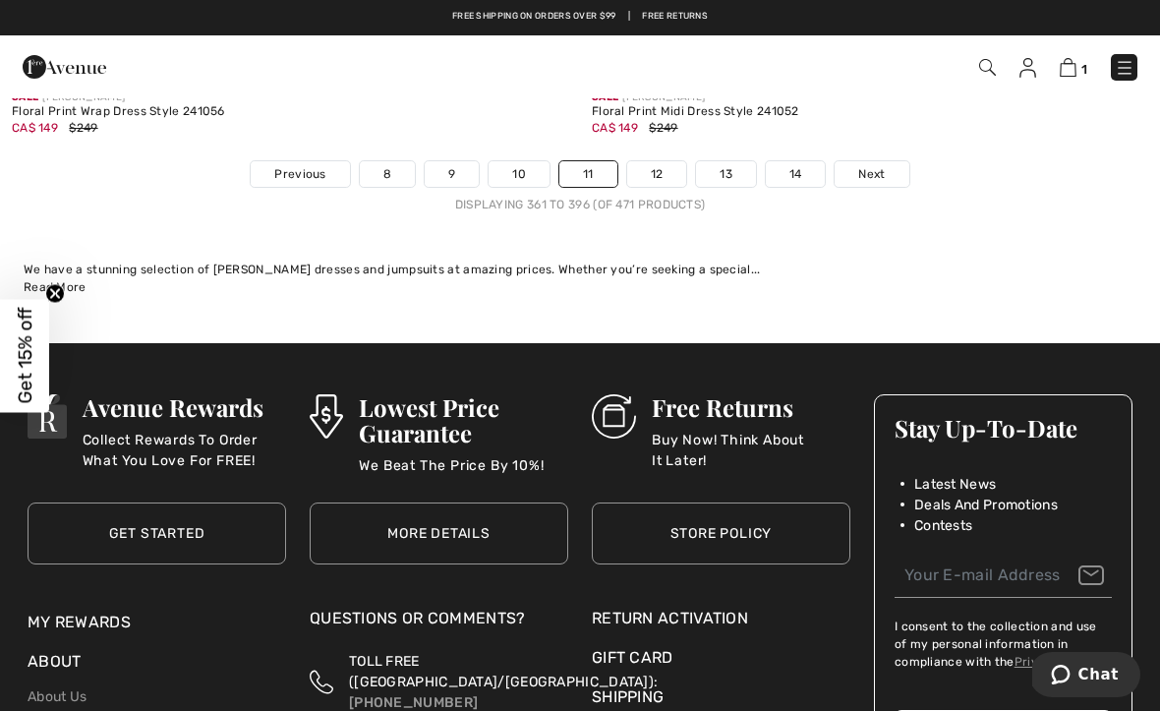
click at [1060, 76] on link "1" at bounding box center [1074, 67] width 28 height 24
